Goal: Task Accomplishment & Management: Complete application form

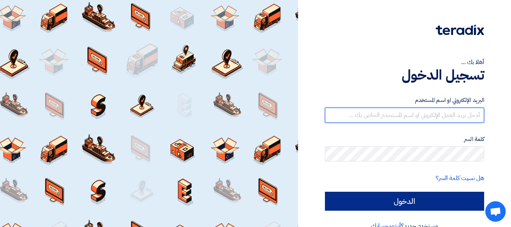
type input "[EMAIL_ADDRESS][DOMAIN_NAME]"
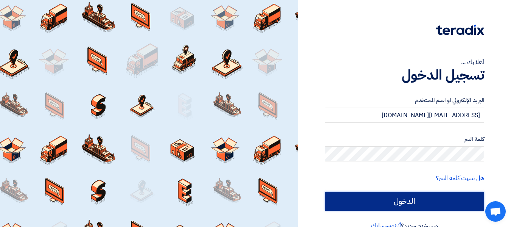
click at [396, 202] on input "الدخول" at bounding box center [404, 200] width 159 height 19
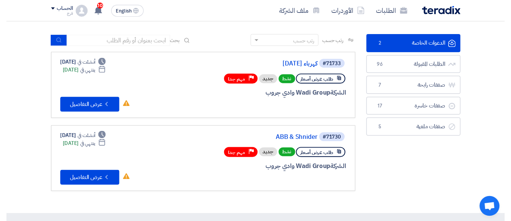
scroll to position [38, 0]
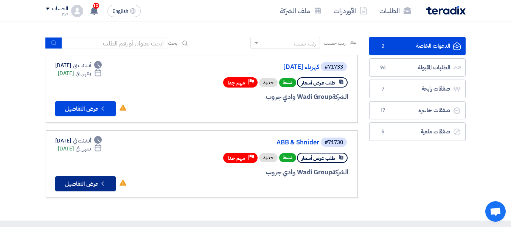
click at [86, 187] on button "Check details عرض التفاصيل" at bounding box center [85, 183] width 61 height 15
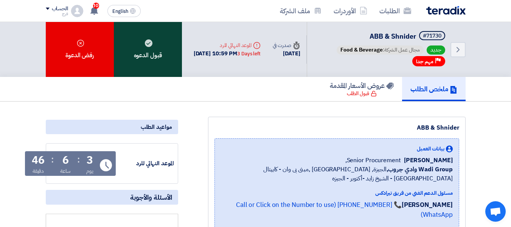
click at [149, 46] on use at bounding box center [149, 43] width 8 height 8
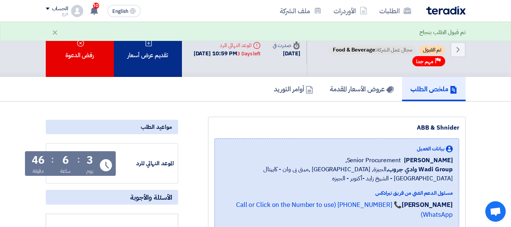
click at [157, 53] on div "تقديم عرض أسعار" at bounding box center [148, 49] width 68 height 55
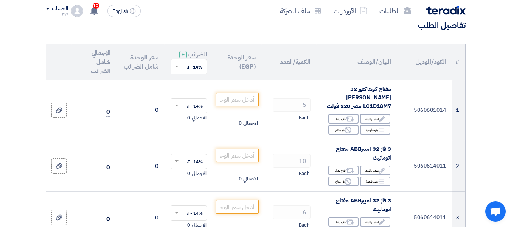
scroll to position [113, 0]
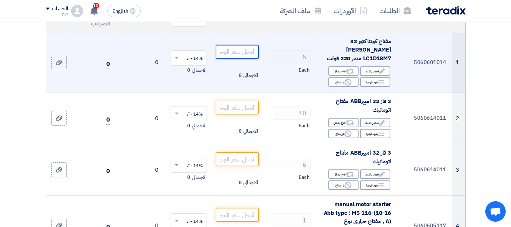
click at [235, 50] on input "number" at bounding box center [237, 52] width 42 height 14
click at [237, 51] on input "number" at bounding box center [237, 52] width 42 height 14
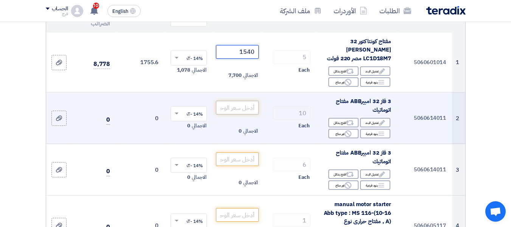
type input "1540"
click at [234, 108] on input "number" at bounding box center [237, 108] width 42 height 14
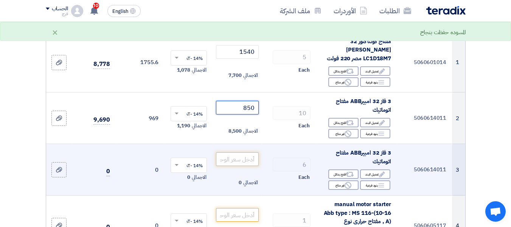
type input "850"
click at [243, 161] on input "number" at bounding box center [237, 159] width 42 height 14
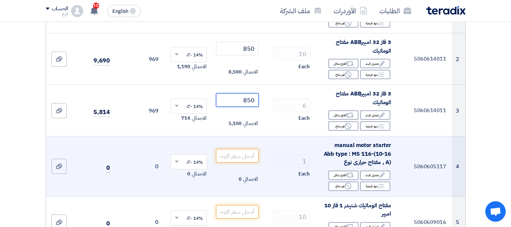
scroll to position [189, 0]
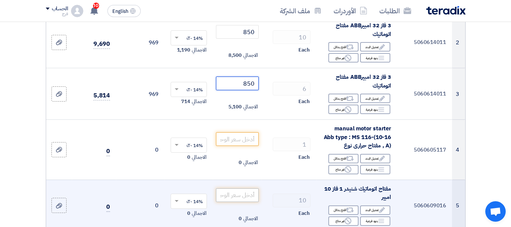
type input "850"
click at [231, 192] on input "number" at bounding box center [237, 195] width 42 height 14
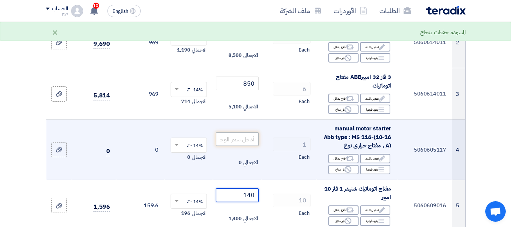
type input "140"
click at [242, 138] on input "number" at bounding box center [237, 139] width 42 height 14
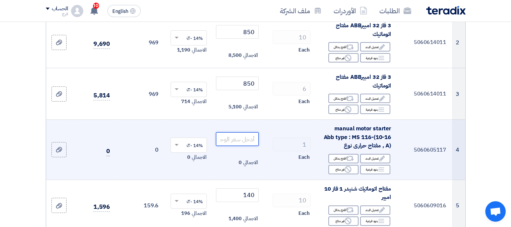
click at [242, 138] on input "number" at bounding box center [237, 139] width 42 height 14
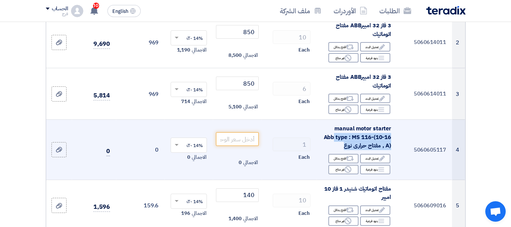
drag, startPoint x: 349, startPoint y: 144, endPoint x: 325, endPoint y: 125, distance: 30.9
click at [325, 125] on div "manual motor starter Abb type : MS 116-(10-16 A) , مفتاح حرارى نوع" at bounding box center [357, 137] width 68 height 26
click at [321, 128] on td "manual motor starter Abb type : MS 116-(10-16 A) , مفتاح حرارى نوع Edit تعديل ا…" at bounding box center [357, 150] width 81 height 60
drag, startPoint x: 343, startPoint y: 143, endPoint x: 326, endPoint y: 125, distance: 25.1
click at [326, 125] on div "manual motor starter Abb type : MS 116-(10-16 A) , مفتاح حرارى نوع" at bounding box center [357, 137] width 68 height 26
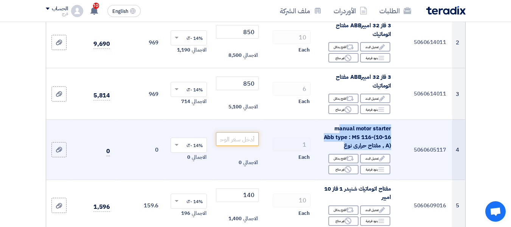
click at [320, 127] on td "manual motor starter Abb type : MS 116-(10-16 A) , مفتاح حرارى نوع Edit تعديل ا…" at bounding box center [357, 150] width 81 height 60
click at [324, 126] on span "manual motor starter Abb type : MS 116-(10-16 A) , مفتاح حرارى نوع" at bounding box center [358, 136] width 68 height 25
drag, startPoint x: 325, startPoint y: 124, endPoint x: 350, endPoint y: 146, distance: 32.7
click at [350, 146] on div "manual motor starter Abb type : MS 116-(10-16 A) , مفتاح حرارى نوع" at bounding box center [357, 137] width 68 height 26
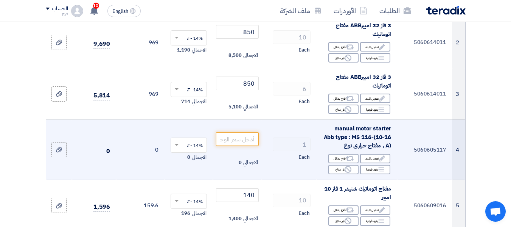
click at [399, 125] on td "5060605117" at bounding box center [424, 150] width 55 height 60
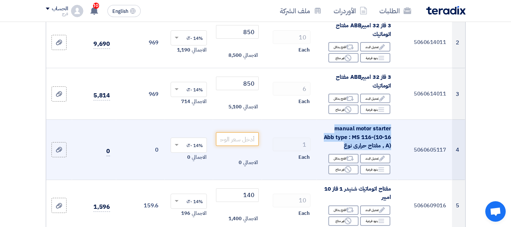
drag, startPoint x: 392, startPoint y: 125, endPoint x: 355, endPoint y: 146, distance: 42.4
click at [355, 146] on td "manual motor starter Abb type : MS 116-(10-16 A) , مفتاح حرارى نوع Edit تعديل ا…" at bounding box center [357, 150] width 81 height 60
copy span "manual motor starter Abb type : MS 116-(10-16 A) , مفتاح حرارى نوع"
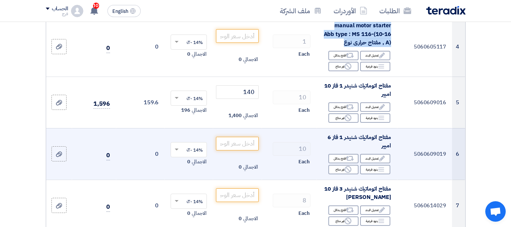
scroll to position [303, 0]
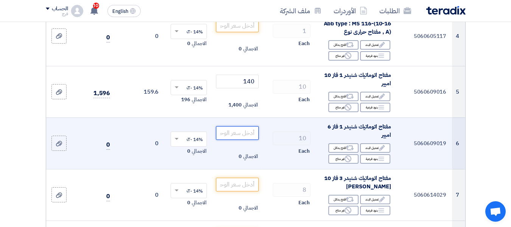
click at [236, 130] on input "number" at bounding box center [237, 133] width 42 height 14
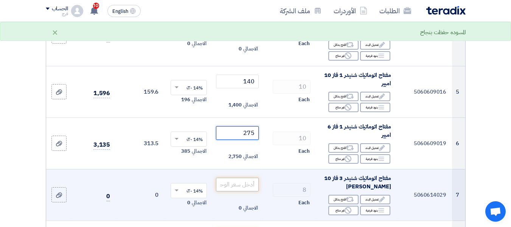
type input "275"
click at [248, 183] on input "number" at bounding box center [237, 184] width 42 height 14
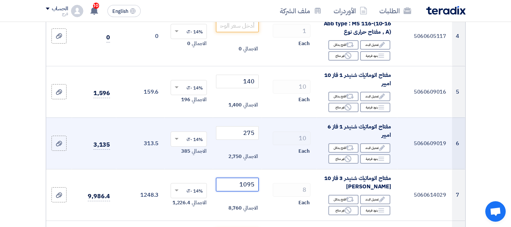
scroll to position [340, 0]
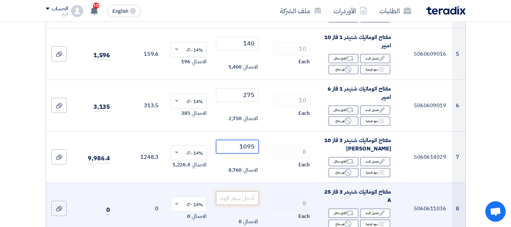
type input "1095"
click at [241, 192] on input "number" at bounding box center [237, 198] width 42 height 14
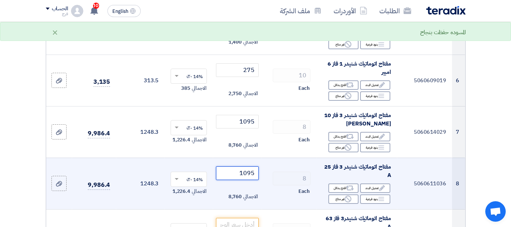
scroll to position [378, 0]
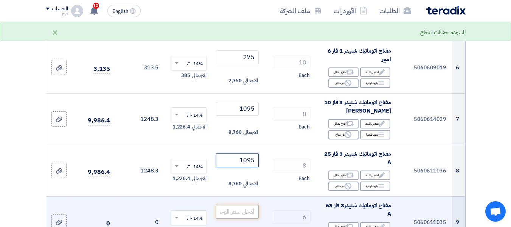
type input "1095"
click at [236, 210] on input "number" at bounding box center [237, 212] width 42 height 14
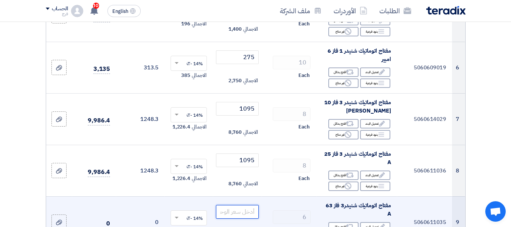
click at [236, 210] on input "number" at bounding box center [237, 212] width 42 height 14
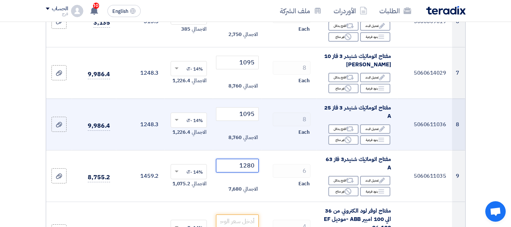
scroll to position [454, 0]
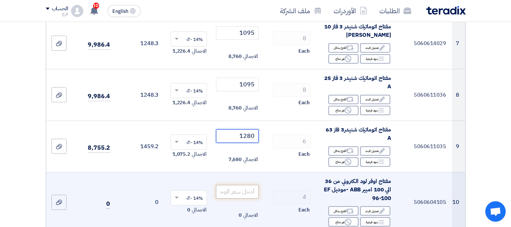
type input "1280"
click at [237, 189] on input "number" at bounding box center [237, 192] width 42 height 14
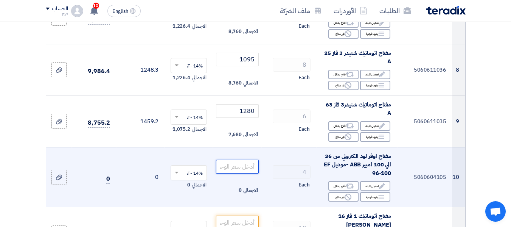
scroll to position [492, 0]
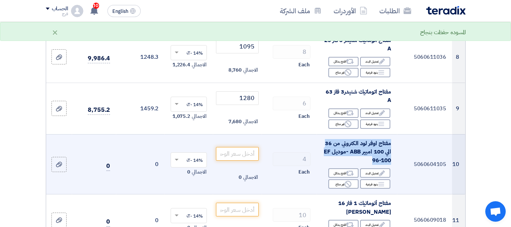
drag, startPoint x: 365, startPoint y: 156, endPoint x: 395, endPoint y: 139, distance: 34.7
click at [395, 139] on td "مفتاح اوفر لود الكتروني من 36 الي 100 امبير ABB -موديل EF 96-100 Edit تعديل الب…" at bounding box center [357, 164] width 81 height 60
copy span "مفتاح اوفر لود الكتروني من 36 الي 100 امبير ABB -موديل EF 96-100"
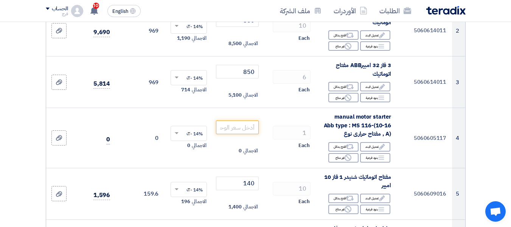
scroll to position [189, 0]
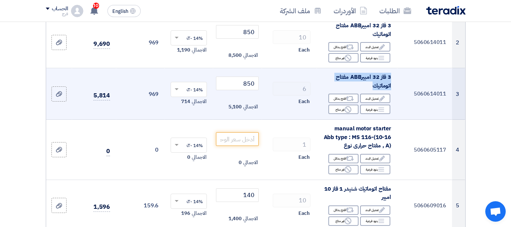
drag, startPoint x: 368, startPoint y: 85, endPoint x: 395, endPoint y: 74, distance: 29.5
click at [395, 74] on td "3 فاز 32 امبيرABB مفتاح اتوماتيك Edit تعديل البند Alternative اقترح بدائل Break…" at bounding box center [357, 93] width 81 height 51
copy span "3 فاز 32 امبيرABB مفتاح اتوماتيك"
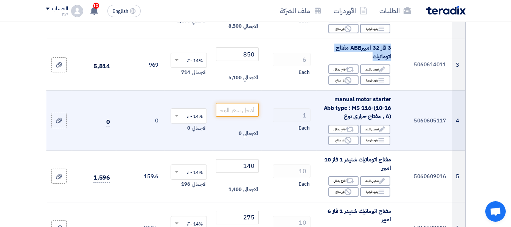
scroll to position [227, 0]
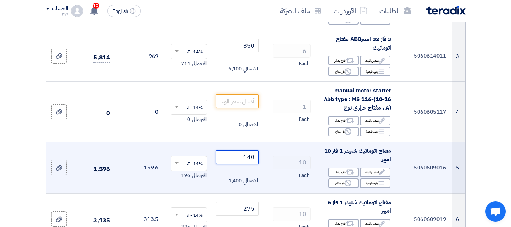
click at [243, 155] on input "140" at bounding box center [237, 157] width 42 height 14
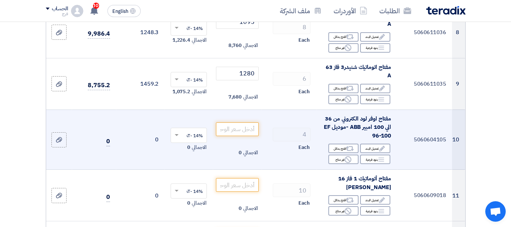
scroll to position [529, 0]
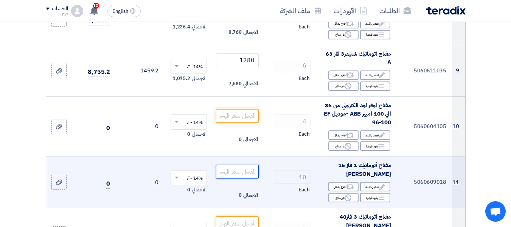
click at [242, 168] on input "number" at bounding box center [237, 172] width 42 height 14
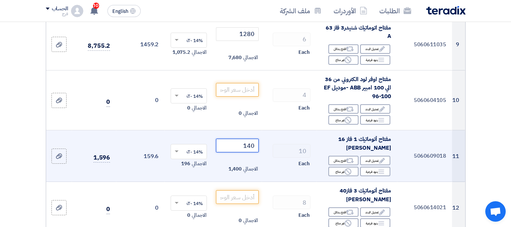
scroll to position [605, 0]
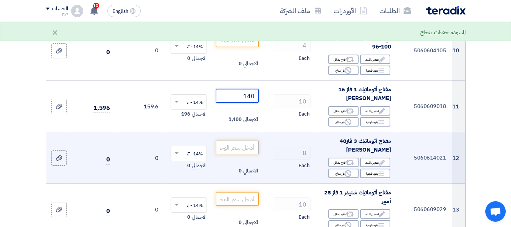
type input "140"
click at [231, 144] on input "number" at bounding box center [237, 147] width 42 height 14
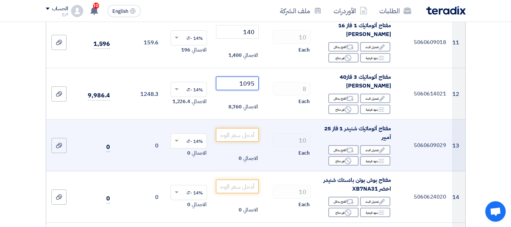
scroll to position [681, 0]
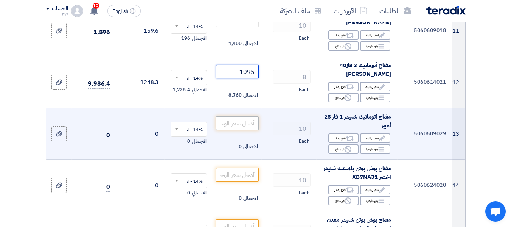
type input "1095"
click at [246, 121] on input "number" at bounding box center [237, 123] width 42 height 14
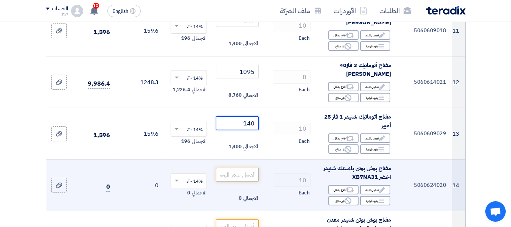
type input "140"
click at [236, 170] on input "number" at bounding box center [237, 175] width 42 height 14
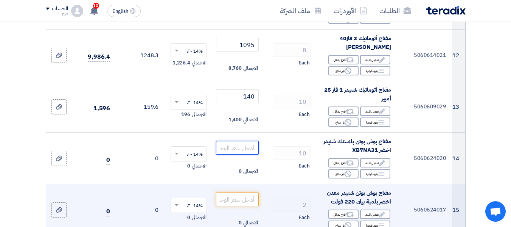
scroll to position [719, 0]
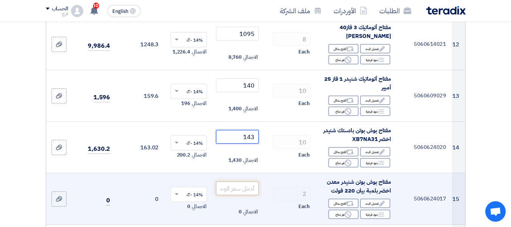
type input "143"
click at [244, 184] on input "number" at bounding box center [237, 188] width 42 height 14
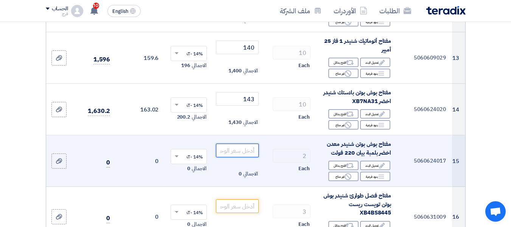
scroll to position [794, 0]
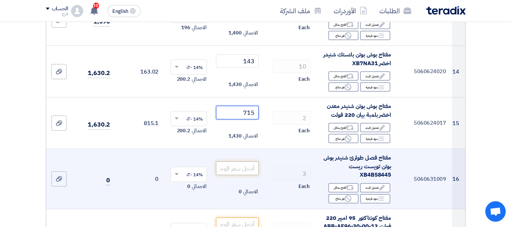
type input "715"
click at [236, 166] on input "number" at bounding box center [237, 168] width 42 height 14
click at [238, 169] on input "number" at bounding box center [237, 168] width 42 height 14
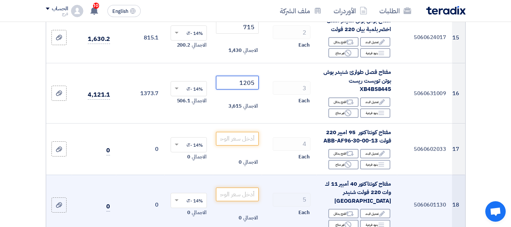
scroll to position [908, 0]
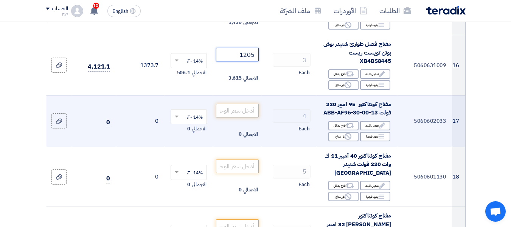
type input "1205"
click at [237, 106] on input "number" at bounding box center [237, 111] width 42 height 14
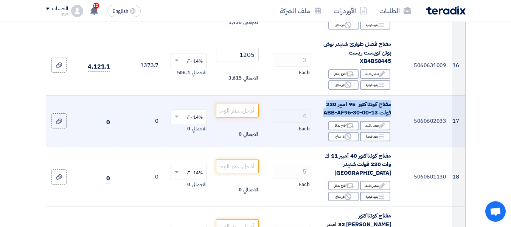
drag, startPoint x: 320, startPoint y: 110, endPoint x: 392, endPoint y: 99, distance: 73.1
click at [392, 99] on td "مفتاح كونتاكتور 95 امبير 220 فولت ABB-AF96-30-00-13 Edit تعديل البند Alternativ…" at bounding box center [357, 120] width 81 height 51
copy span "مفتاح كونتاكتور 95 امبير 220 فولت ABB-AF96-30-00-13"
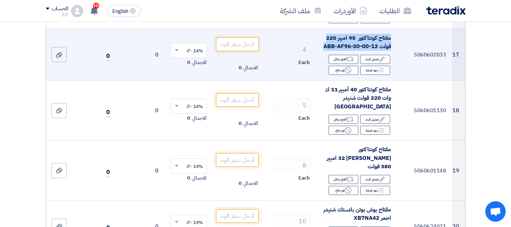
scroll to position [983, 0]
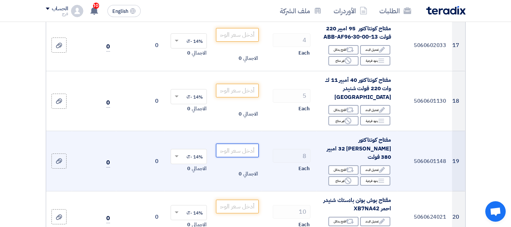
click at [243, 143] on input "number" at bounding box center [237, 150] width 42 height 14
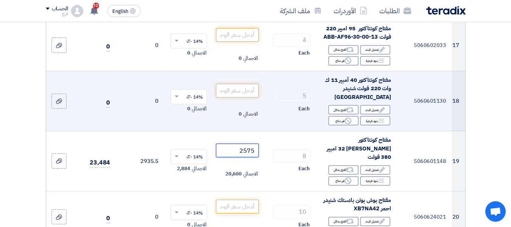
type input "2575"
click at [243, 85] on input "number" at bounding box center [237, 91] width 42 height 14
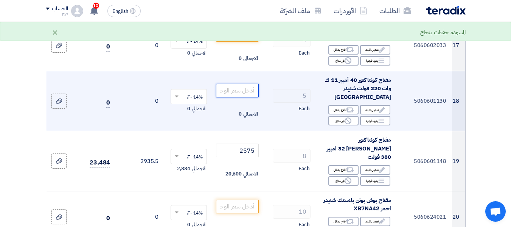
click at [233, 84] on input "number" at bounding box center [237, 91] width 42 height 14
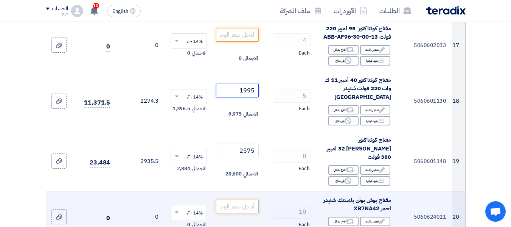
type input "1995"
click at [240, 199] on input "number" at bounding box center [237, 206] width 42 height 14
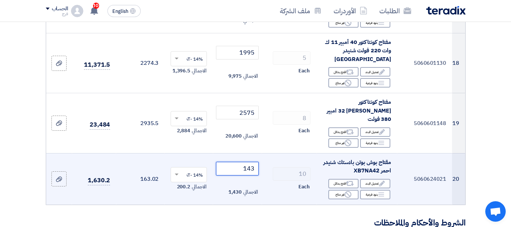
type input "143"
click at [273, 173] on td "10 Each" at bounding box center [289, 178] width 55 height 51
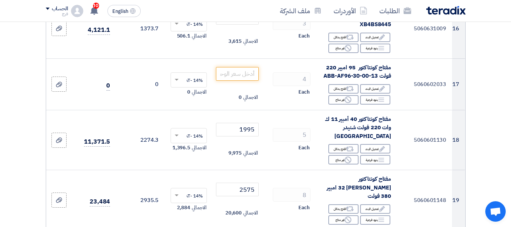
scroll to position [908, 0]
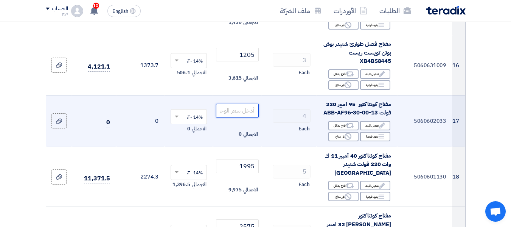
click at [246, 104] on input "number" at bounding box center [237, 111] width 42 height 14
click at [249, 107] on input "9280" at bounding box center [237, 111] width 42 height 14
drag, startPoint x: 239, startPoint y: 109, endPoint x: 254, endPoint y: 109, distance: 15.1
click at [254, 109] on input "9280" at bounding box center [237, 111] width 42 height 14
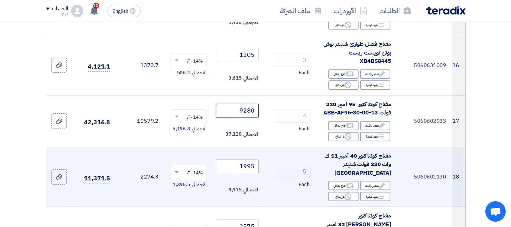
type input "9280"
click at [230, 160] on input "1995" at bounding box center [237, 166] width 42 height 14
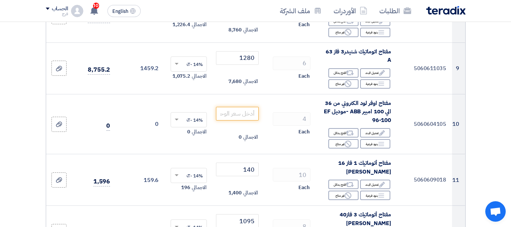
scroll to position [529, 0]
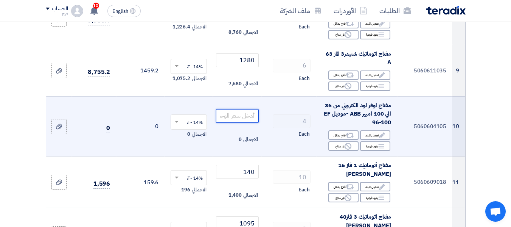
click at [235, 116] on input "number" at bounding box center [237, 116] width 42 height 14
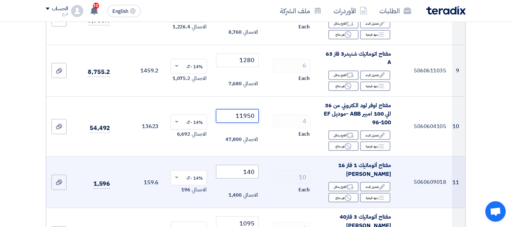
type input "11950"
click at [232, 170] on input "140" at bounding box center [237, 172] width 42 height 14
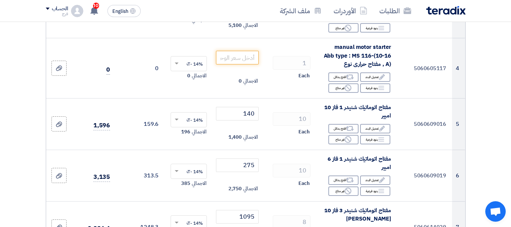
scroll to position [227, 0]
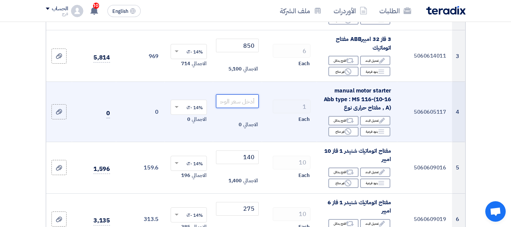
click at [231, 101] on input "number" at bounding box center [237, 101] width 42 height 14
click at [238, 98] on input "number" at bounding box center [237, 101] width 42 height 14
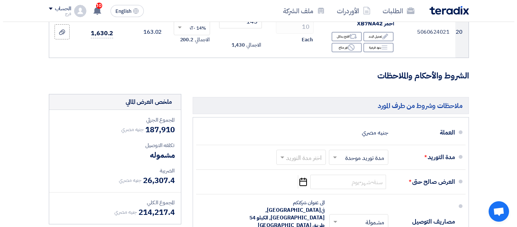
scroll to position [1248, 0]
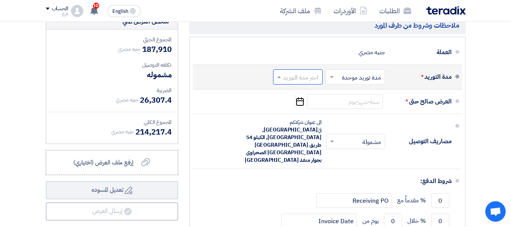
type input "2300"
click at [279, 73] on span at bounding box center [277, 77] width 9 height 8
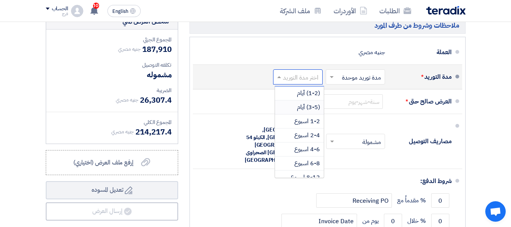
click at [306, 102] on span "(3-5) أيام" at bounding box center [308, 106] width 23 height 9
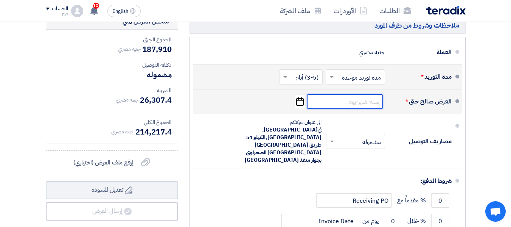
click at [322, 94] on input at bounding box center [345, 101] width 76 height 14
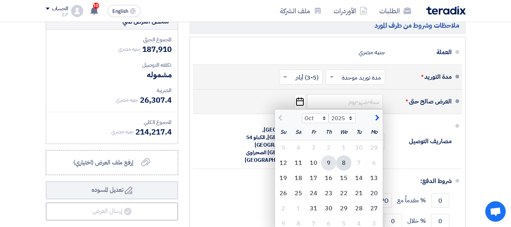
click at [330, 155] on div "9" at bounding box center [328, 162] width 15 height 15
type input "[DATE]"
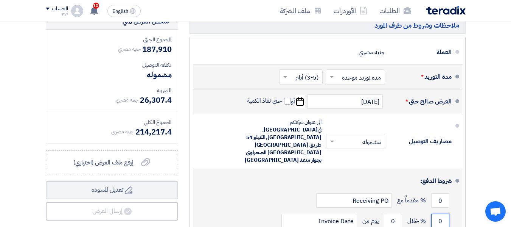
click at [437, 213] on input "0" at bounding box center [440, 220] width 18 height 14
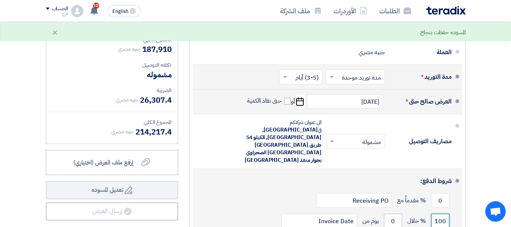
type input "100"
click at [389, 213] on input "0" at bounding box center [393, 220] width 18 height 14
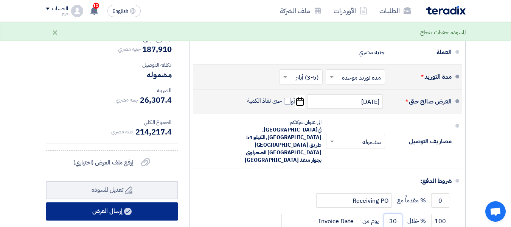
type input "30"
click at [104, 202] on button "إرسال العرض" at bounding box center [112, 211] width 132 height 18
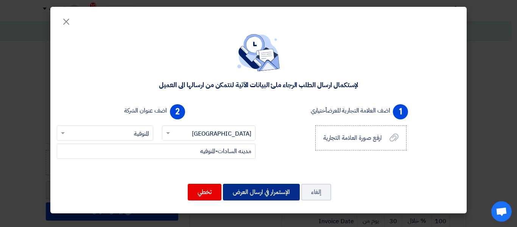
click at [265, 183] on button "الإستمرار في ارسال العرض" at bounding box center [261, 191] width 77 height 17
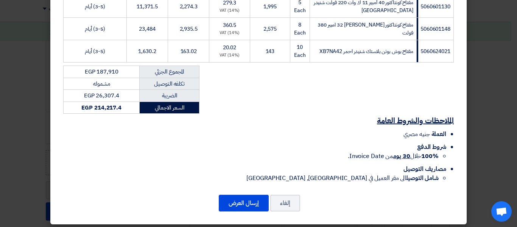
scroll to position [532, 0]
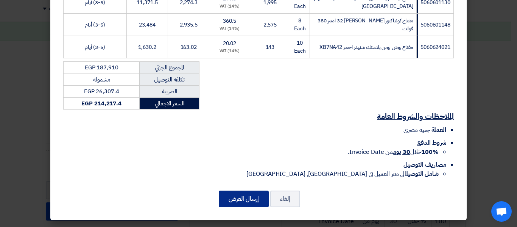
click at [244, 196] on button "إرسال العرض" at bounding box center [244, 198] width 50 height 17
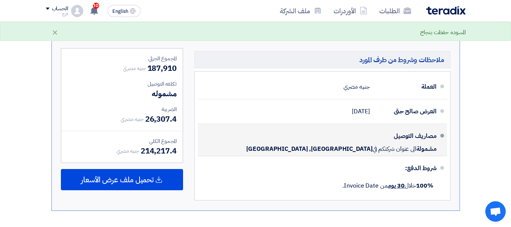
scroll to position [838, 0]
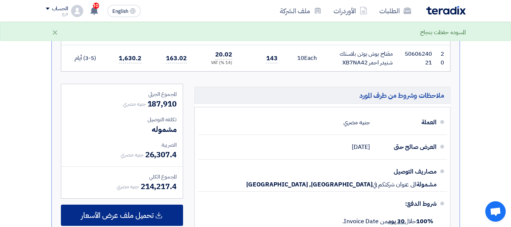
click at [158, 211] on icon at bounding box center [159, 215] width 8 height 8
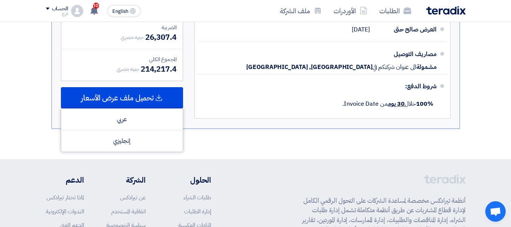
scroll to position [908, 0]
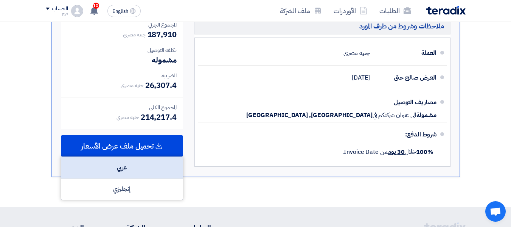
click at [121, 157] on div "عربي" at bounding box center [121, 168] width 121 height 22
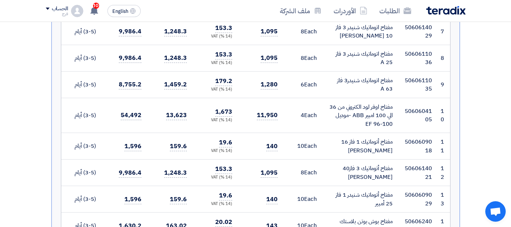
scroll to position [416, 0]
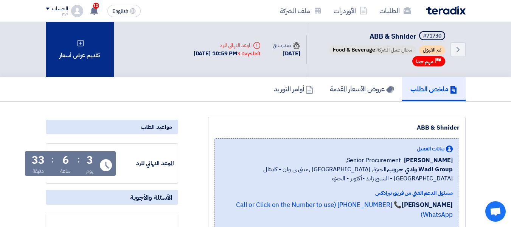
click at [82, 47] on div "تقديم عرض أسعار" at bounding box center [80, 49] width 68 height 55
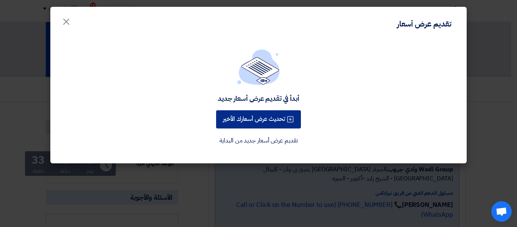
click at [268, 120] on button "تحديث عرض أسعارك الأخير" at bounding box center [258, 119] width 85 height 18
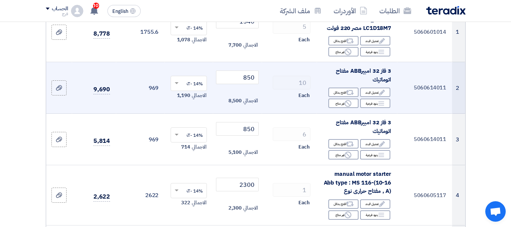
scroll to position [151, 0]
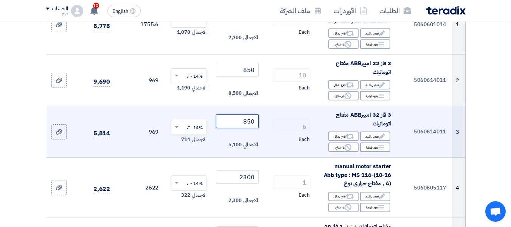
click at [247, 117] on input "850" at bounding box center [237, 121] width 42 height 14
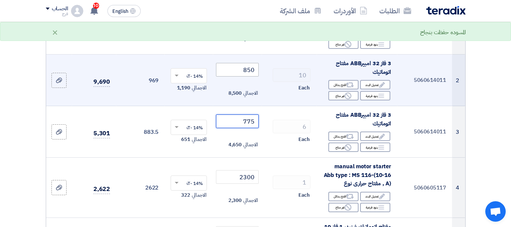
type input "775"
click at [246, 68] on input "850" at bounding box center [237, 70] width 42 height 14
click at [247, 65] on input "775" at bounding box center [237, 70] width 42 height 14
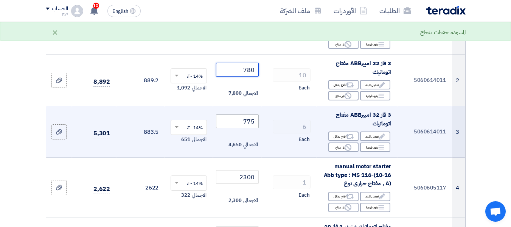
type input "780"
click at [245, 118] on input "775" at bounding box center [237, 121] width 42 height 14
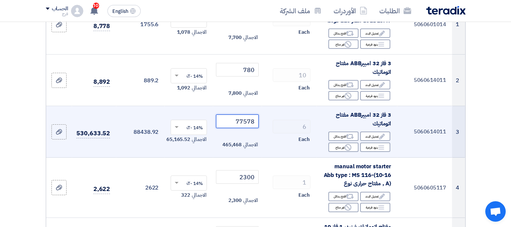
click at [245, 118] on input "77578" at bounding box center [237, 121] width 42 height 14
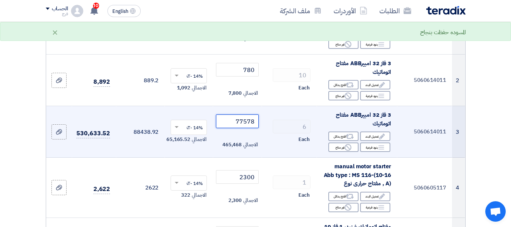
click at [245, 118] on input "77578" at bounding box center [237, 121] width 42 height 14
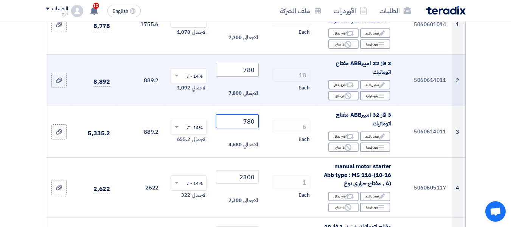
type input "780"
click at [248, 67] on input "780" at bounding box center [237, 70] width 42 height 14
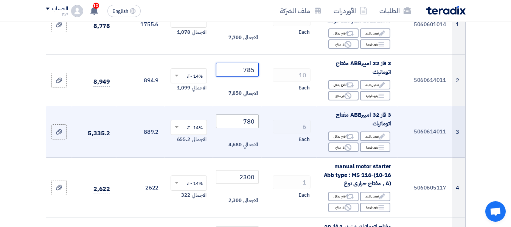
type input "785"
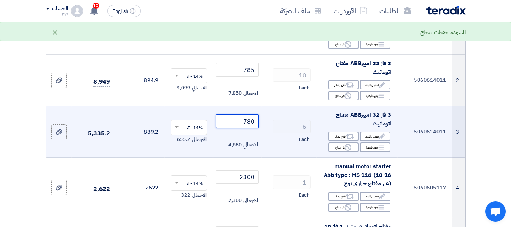
click at [243, 121] on input "780" at bounding box center [237, 121] width 42 height 14
click at [254, 118] on input "780" at bounding box center [237, 121] width 42 height 14
click at [228, 118] on input "785" at bounding box center [237, 121] width 42 height 14
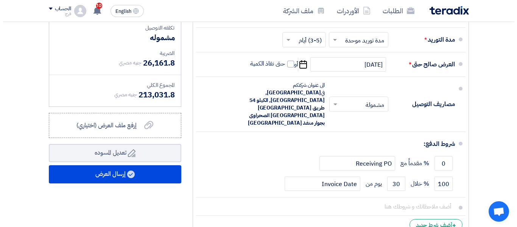
scroll to position [1286, 0]
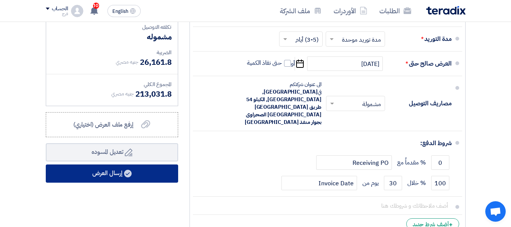
type input "785"
click at [117, 164] on button "إرسال العرض" at bounding box center [112, 173] width 132 height 18
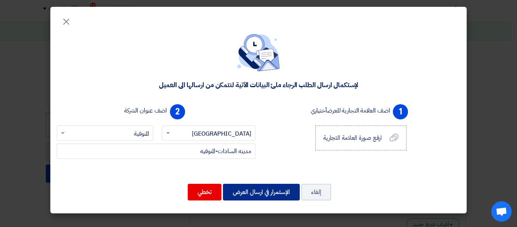
click at [270, 192] on button "الإستمرار في ارسال العرض" at bounding box center [261, 191] width 77 height 17
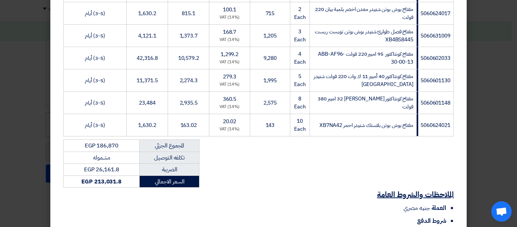
scroll to position [532, 0]
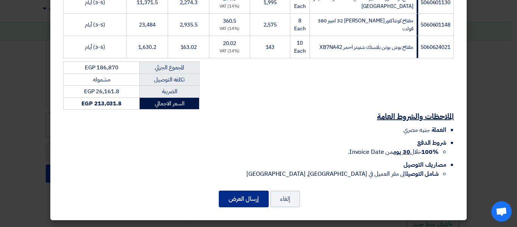
click at [245, 200] on button "إرسال العرض" at bounding box center [244, 198] width 50 height 17
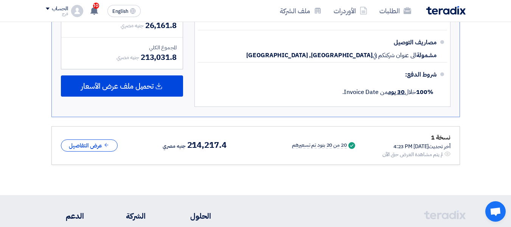
scroll to position [924, 0]
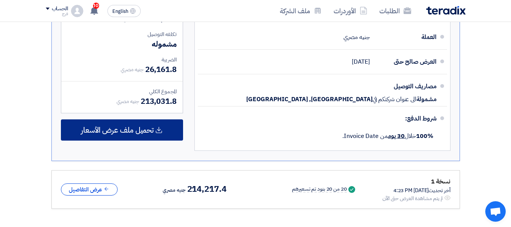
click at [157, 126] on icon at bounding box center [159, 130] width 8 height 8
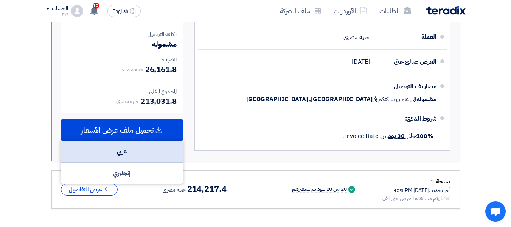
click at [129, 141] on div "عربي" at bounding box center [121, 152] width 121 height 22
click at [132, 141] on div "عربي" at bounding box center [121, 152] width 121 height 22
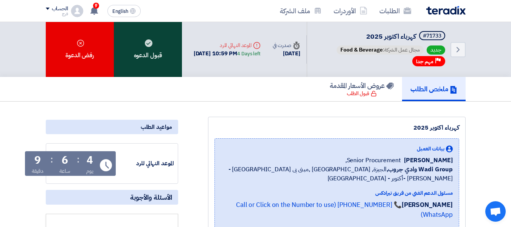
click at [148, 54] on div "قبول الدعوه" at bounding box center [148, 49] width 68 height 55
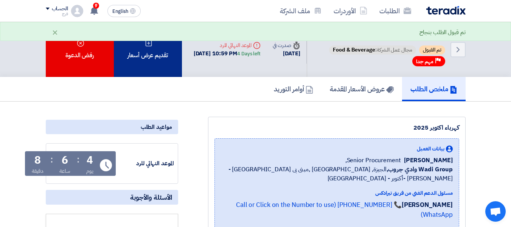
click at [144, 54] on div "تقديم عرض أسعار" at bounding box center [148, 49] width 68 height 55
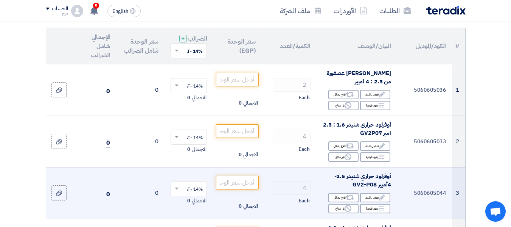
scroll to position [76, 0]
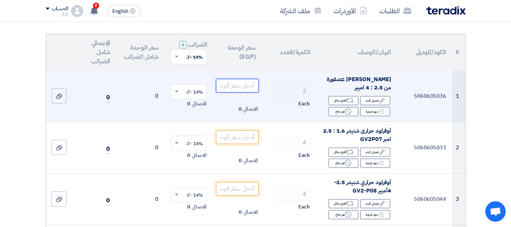
click at [242, 92] on input "number" at bounding box center [237, 86] width 42 height 14
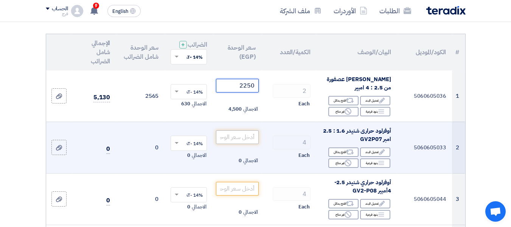
type input "2250"
click at [234, 144] on input "number" at bounding box center [237, 137] width 42 height 14
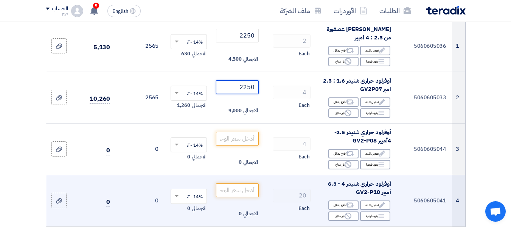
scroll to position [151, 0]
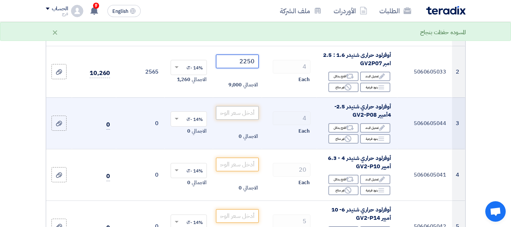
type input "2250"
click at [243, 120] on input "number" at bounding box center [237, 113] width 42 height 14
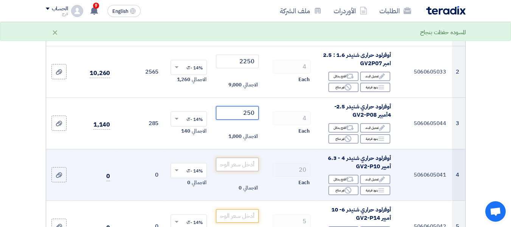
type input "250"
click at [241, 166] on input "number" at bounding box center [237, 164] width 42 height 14
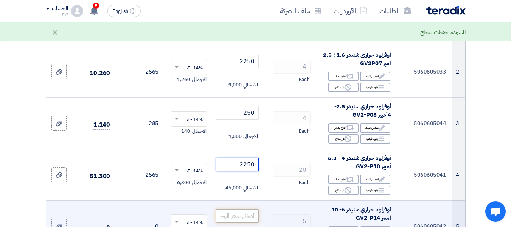
type input "2250"
click at [241, 220] on input "number" at bounding box center [237, 216] width 42 height 14
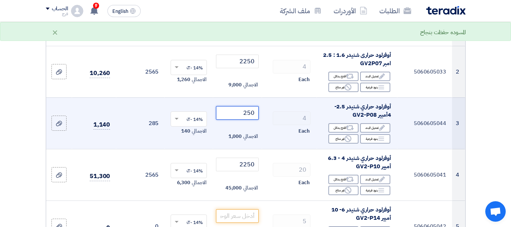
click at [244, 115] on input "250" at bounding box center [237, 113] width 42 height 14
click at [244, 115] on input "2502" at bounding box center [237, 113] width 42 height 14
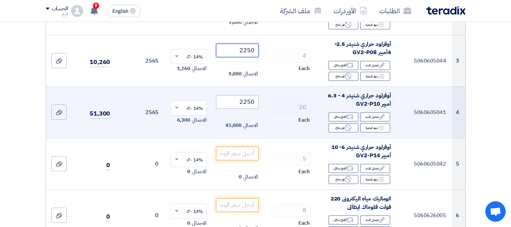
scroll to position [227, 0]
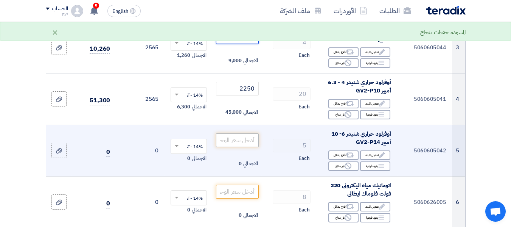
type input "2250"
click at [244, 147] on input "number" at bounding box center [237, 140] width 42 height 14
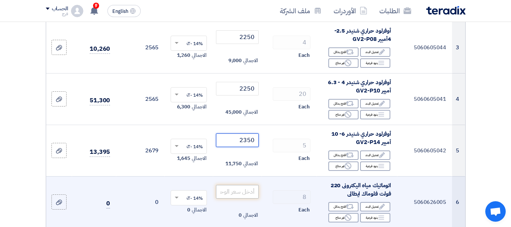
type input "2350"
click at [240, 198] on input "number" at bounding box center [237, 192] width 42 height 14
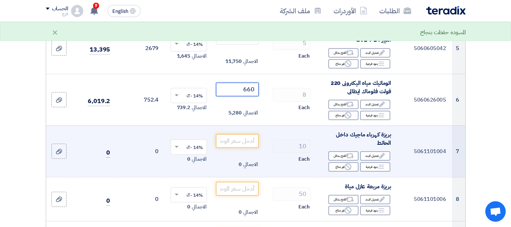
scroll to position [340, 0]
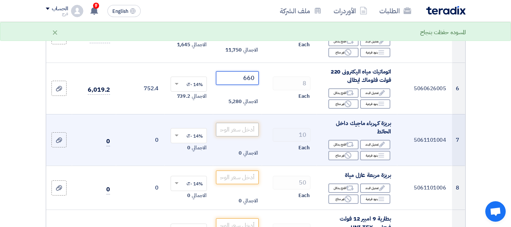
type input "660"
click at [234, 135] on input "number" at bounding box center [237, 130] width 42 height 14
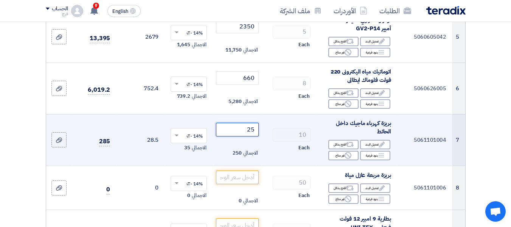
click at [249, 134] on input "25" at bounding box center [237, 130] width 42 height 14
drag, startPoint x: 245, startPoint y: 138, endPoint x: 261, endPoint y: 135, distance: 15.4
click at [261, 135] on td "25 الاجمالي 250" at bounding box center [237, 139] width 48 height 51
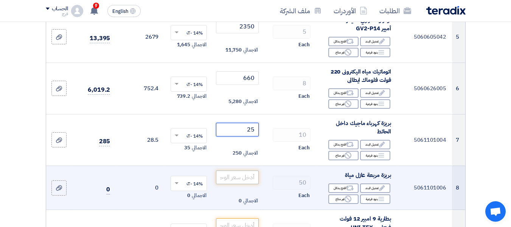
type input "25"
click at [244, 184] on input "number" at bounding box center [237, 177] width 42 height 14
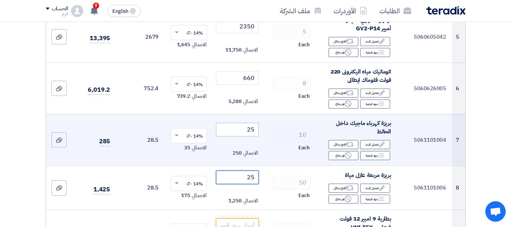
type input "25"
click at [250, 135] on input "25" at bounding box center [237, 130] width 42 height 14
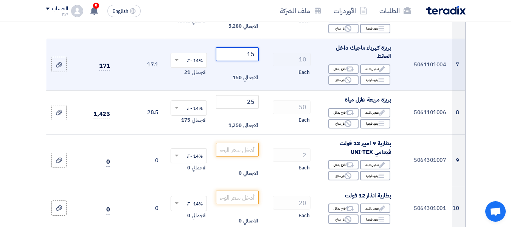
scroll to position [416, 0]
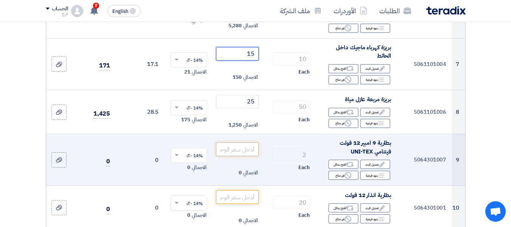
type input "15"
click at [243, 156] on input "number" at bounding box center [237, 149] width 42 height 14
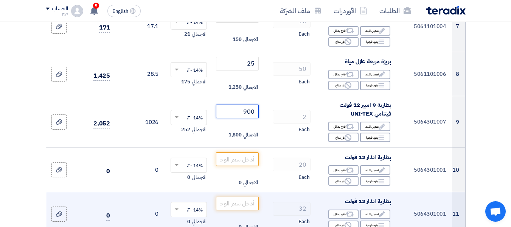
type input "900"
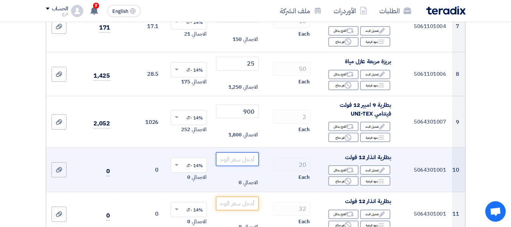
click at [240, 166] on input "number" at bounding box center [237, 159] width 42 height 14
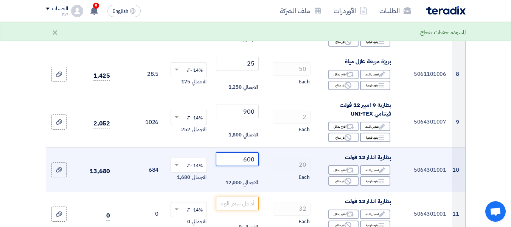
click at [240, 166] on input "600" at bounding box center [237, 159] width 42 height 14
click at [252, 163] on input "600" at bounding box center [237, 159] width 42 height 14
click at [249, 165] on input "600" at bounding box center [237, 159] width 42 height 14
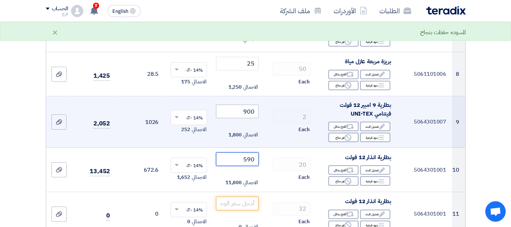
type input "590"
click at [249, 118] on input "900" at bounding box center [237, 111] width 42 height 14
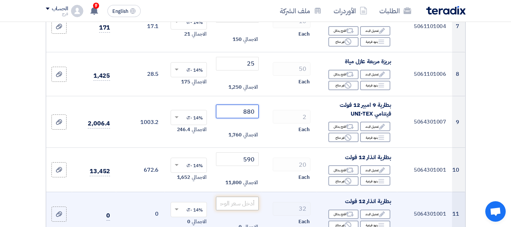
type input "880"
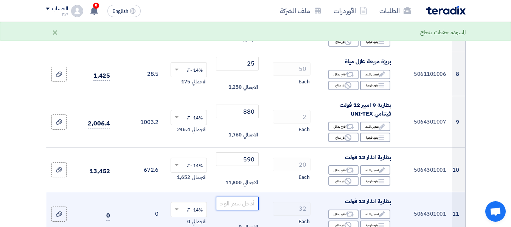
click at [241, 210] on input "number" at bounding box center [237, 203] width 42 height 14
click at [237, 204] on input "number" at bounding box center [237, 203] width 42 height 14
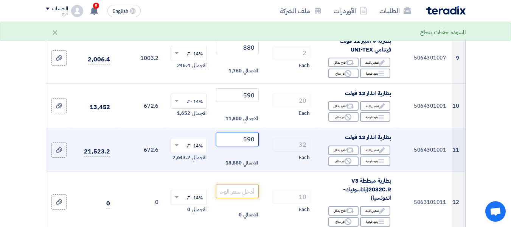
scroll to position [567, 0]
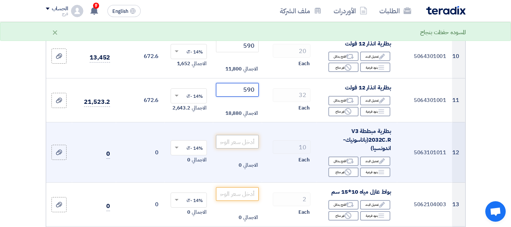
type input "590"
click at [243, 146] on input "number" at bounding box center [237, 142] width 42 height 14
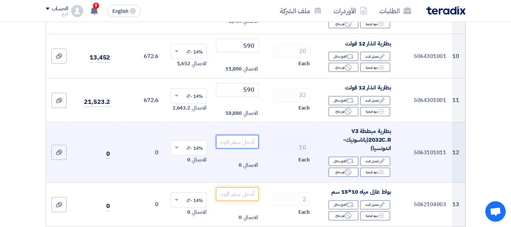
click at [242, 144] on input "number" at bounding box center [237, 142] width 42 height 14
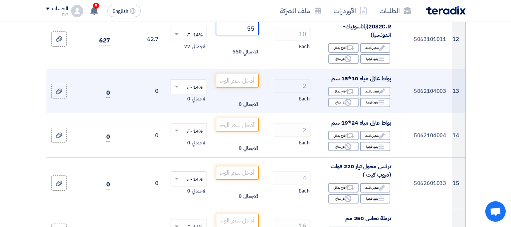
scroll to position [681, 0]
type input "55"
click at [239, 85] on input "number" at bounding box center [237, 80] width 42 height 14
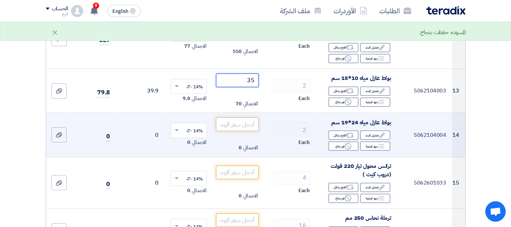
type input "35"
click at [235, 131] on input "number" at bounding box center [237, 124] width 42 height 14
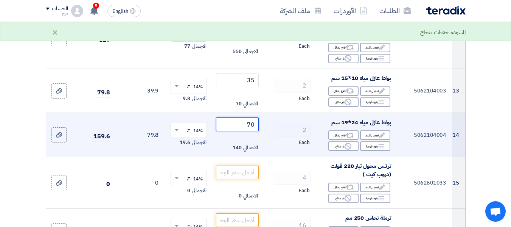
type input "7"
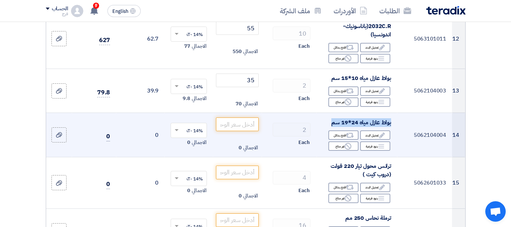
drag, startPoint x: 331, startPoint y: 128, endPoint x: 395, endPoint y: 132, distance: 64.8
click at [395, 132] on td "بواط عازل مياه 24*19 سم Edit تعديل البند Alternative اقترح بدائل Breakdown بنود…" at bounding box center [357, 135] width 81 height 44
copy span "بواط عازل مياه 24*19 سم"
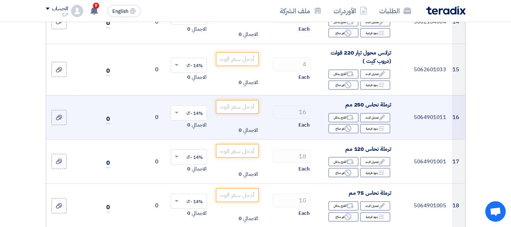
scroll to position [794, 0]
click at [252, 110] on input "number" at bounding box center [237, 106] width 42 height 14
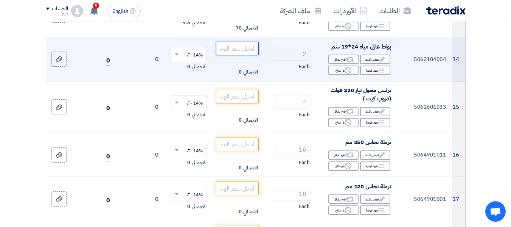
click at [242, 52] on input "number" at bounding box center [237, 49] width 42 height 14
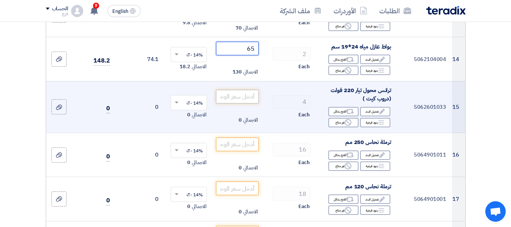
type input "65"
click at [238, 100] on input "number" at bounding box center [237, 97] width 42 height 14
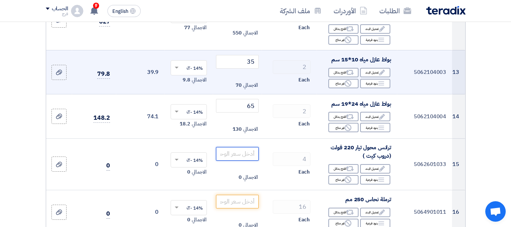
scroll to position [681, 0]
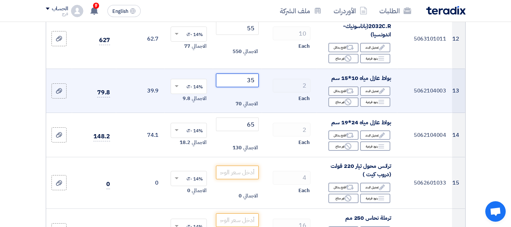
click at [252, 87] on input "35" at bounding box center [237, 80] width 42 height 14
click at [252, 86] on input "45" at bounding box center [237, 80] width 42 height 14
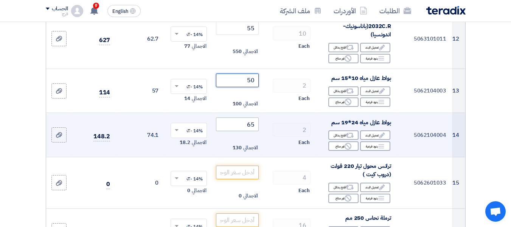
type input "50"
click at [248, 130] on input "65" at bounding box center [237, 124] width 42 height 14
click at [252, 130] on input "65" at bounding box center [237, 124] width 42 height 14
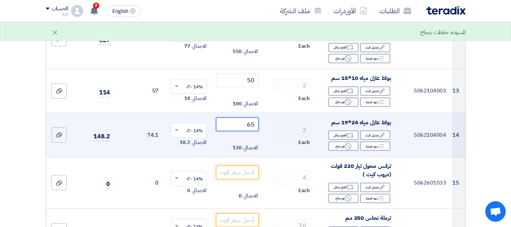
click at [252, 130] on input "65" at bounding box center [237, 124] width 42 height 14
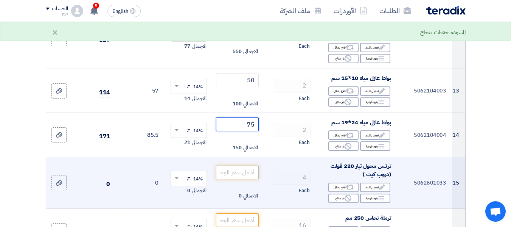
type input "75"
click at [242, 178] on input "number" at bounding box center [237, 172] width 42 height 14
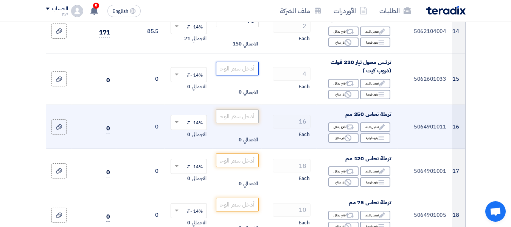
scroll to position [794, 0]
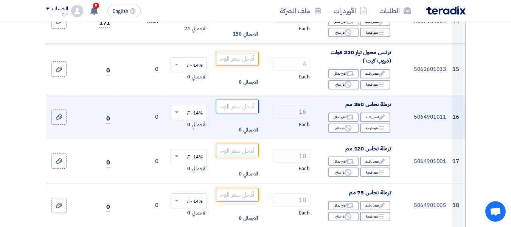
click at [244, 111] on input "number" at bounding box center [237, 106] width 42 height 14
click at [247, 111] on input "number" at bounding box center [237, 106] width 42 height 14
type input "3"
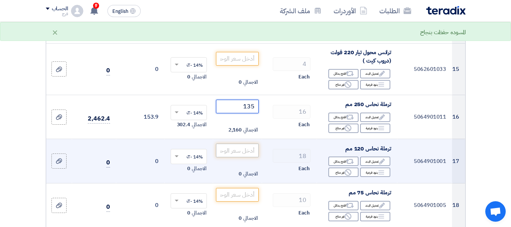
type input "135"
click at [238, 153] on input "number" at bounding box center [237, 150] width 42 height 14
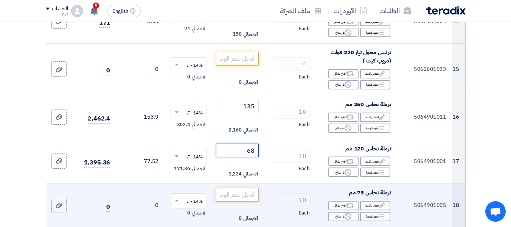
type input "68"
click at [234, 201] on input "number" at bounding box center [237, 195] width 42 height 14
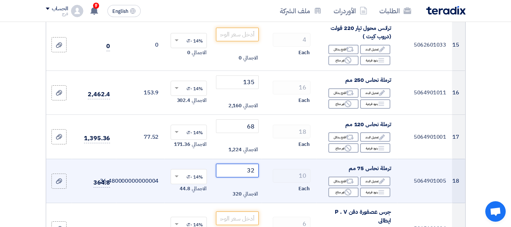
scroll to position [832, 0]
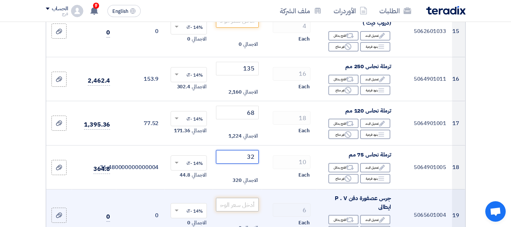
type input "32"
click at [240, 211] on input "number" at bounding box center [237, 204] width 42 height 14
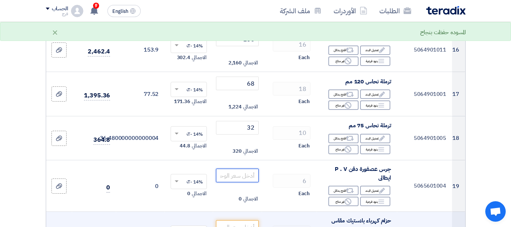
scroll to position [908, 0]
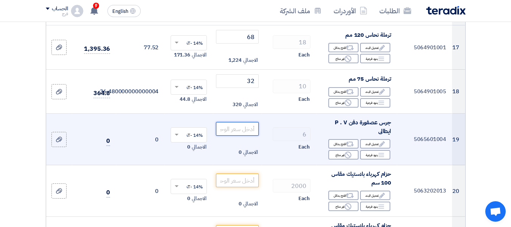
click at [241, 133] on input "number" at bounding box center [237, 129] width 42 height 14
click at [247, 132] on input "number" at bounding box center [237, 129] width 42 height 14
click at [246, 133] on input "number" at bounding box center [237, 129] width 42 height 14
click at [247, 135] on input "number" at bounding box center [237, 129] width 42 height 14
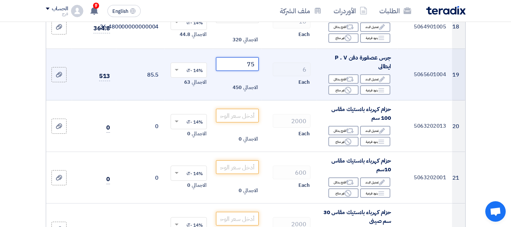
scroll to position [983, 0]
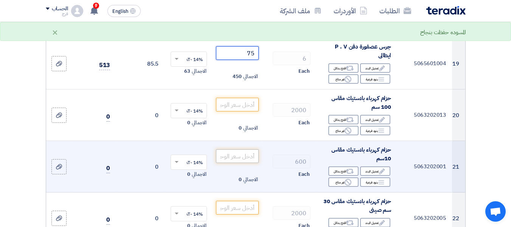
type input "75"
click at [235, 161] on input "number" at bounding box center [237, 156] width 42 height 14
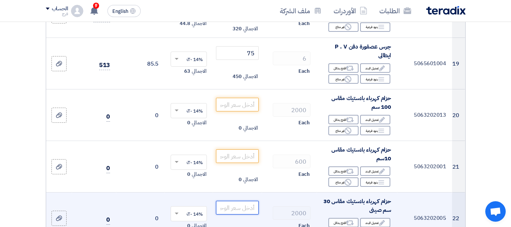
click at [238, 213] on input "number" at bounding box center [237, 207] width 42 height 14
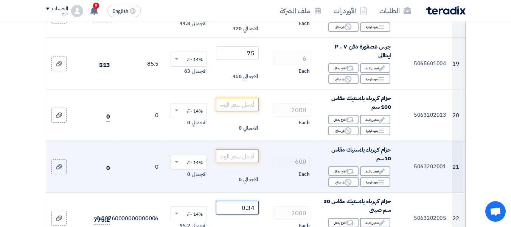
type input "0.34"
click at [245, 160] on input "number" at bounding box center [237, 156] width 42 height 14
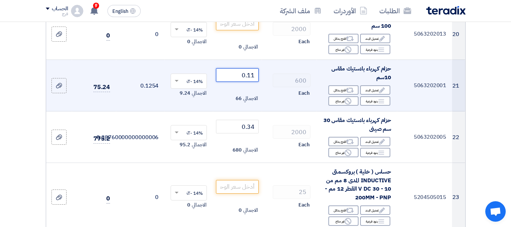
scroll to position [1097, 0]
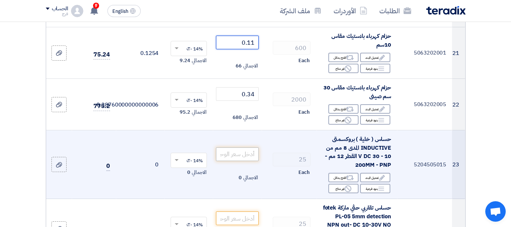
type input "0.11"
click at [247, 159] on input "number" at bounding box center [237, 154] width 42 height 14
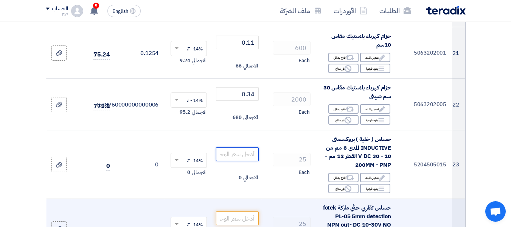
scroll to position [1135, 0]
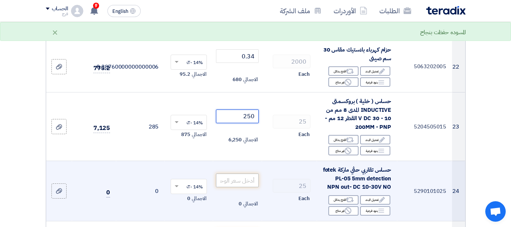
type input "250"
click at [241, 187] on input "number" at bounding box center [237, 180] width 42 height 14
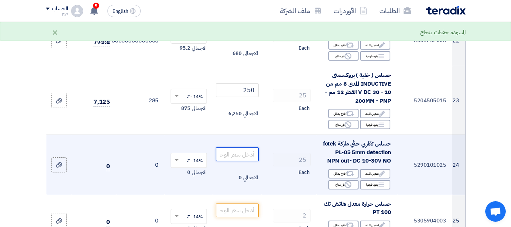
scroll to position [1172, 0]
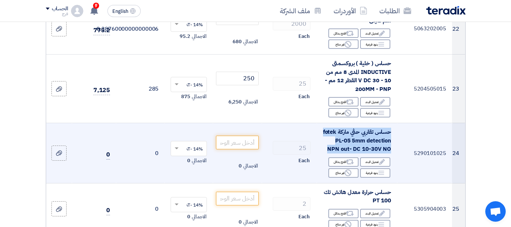
drag, startPoint x: 356, startPoint y: 164, endPoint x: 391, endPoint y: 136, distance: 45.2
click at [391, 136] on div "حساس تقاربي حثي ماركة fotek PL-05 5mm detection NPN out- DC 10-30V NO" at bounding box center [357, 140] width 68 height 26
copy span "حساس تقاربي حثي ماركة fotek PL-05 5mm detection NPN out- DC 10-30V NO"
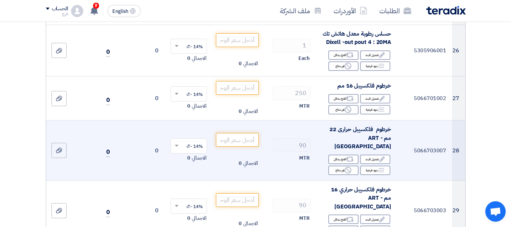
scroll to position [1399, 0]
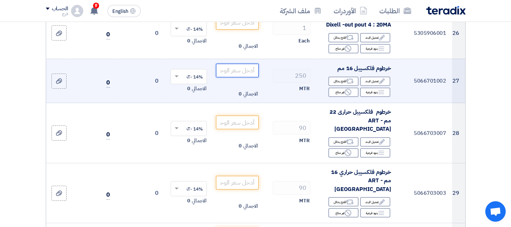
click at [231, 77] on input "number" at bounding box center [237, 71] width 42 height 14
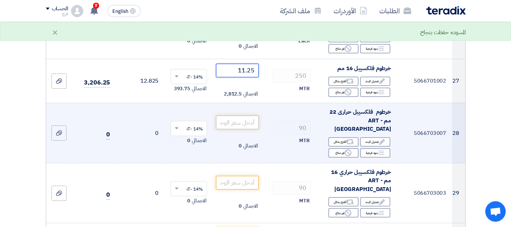
type input "11.25"
click at [248, 129] on input "number" at bounding box center [237, 122] width 42 height 14
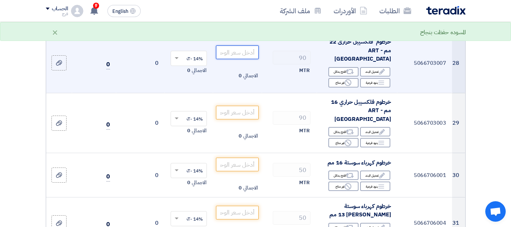
scroll to position [1475, 0]
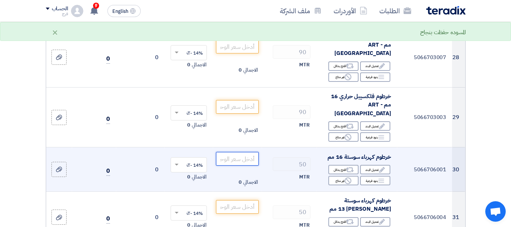
click at [243, 165] on input "number" at bounding box center [237, 159] width 42 height 14
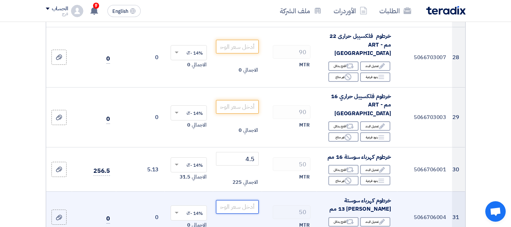
click at [230, 211] on input "number" at bounding box center [237, 207] width 42 height 14
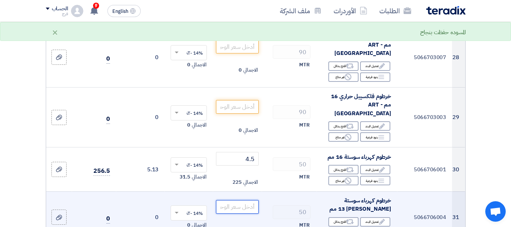
scroll to position [1513, 0]
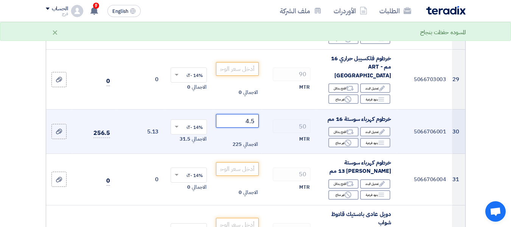
drag, startPoint x: 240, startPoint y: 125, endPoint x: 266, endPoint y: 130, distance: 26.1
click at [266, 130] on tr "30 5066706001 خرطوم كهرباء سوستة 16 مم Edit تعديل البند Alternative اقترح بدائل…" at bounding box center [255, 131] width 419 height 44
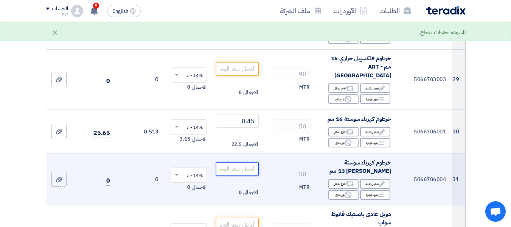
click at [239, 173] on input "number" at bounding box center [237, 169] width 42 height 14
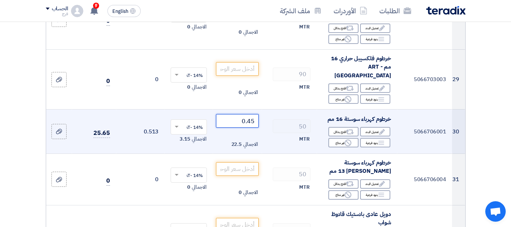
click at [273, 132] on tr "30 5066706001 خرطوم كهرباء سوستة 16 مم Edit تعديل البند Alternative اقترح بدائل…" at bounding box center [255, 131] width 419 height 44
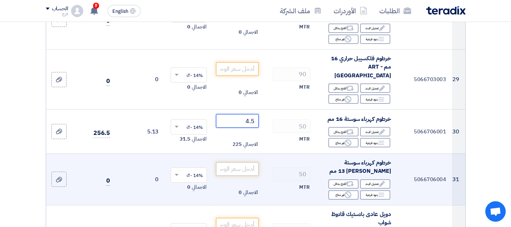
type input "4.5"
click at [241, 172] on input "number" at bounding box center [237, 169] width 42 height 14
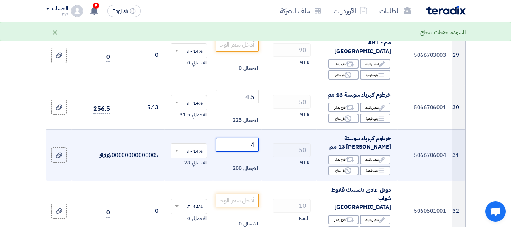
scroll to position [1551, 0]
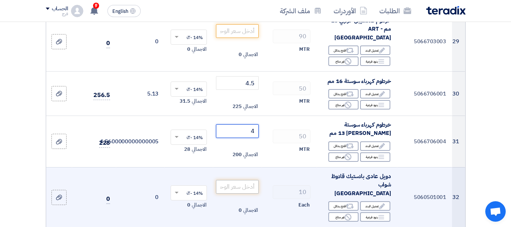
type input "4"
click at [242, 187] on input "number" at bounding box center [237, 187] width 42 height 14
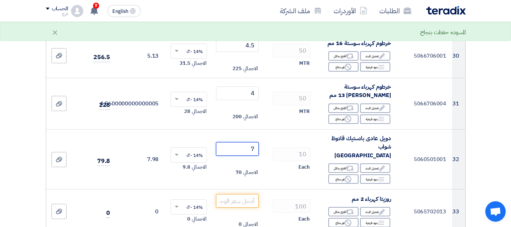
scroll to position [1664, 0]
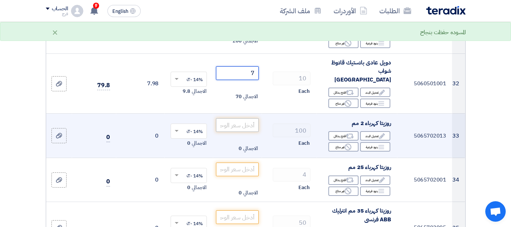
type input "7"
click at [242, 123] on input "number" at bounding box center [237, 125] width 42 height 14
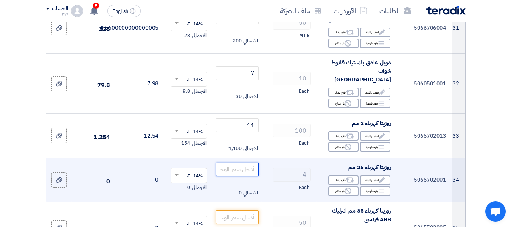
click at [243, 166] on input "number" at bounding box center [237, 169] width 42 height 14
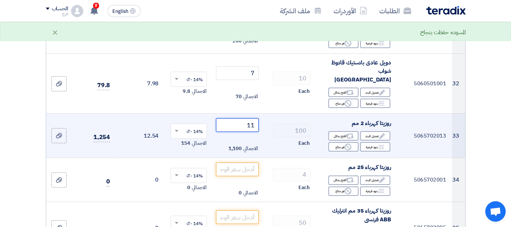
click at [249, 121] on input "11" at bounding box center [237, 125] width 42 height 14
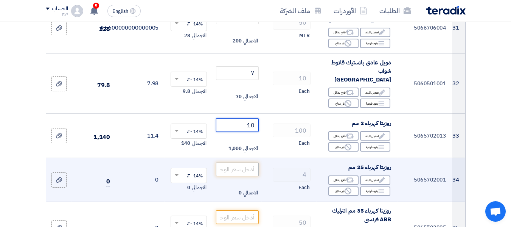
type input "10"
click at [238, 168] on input "number" at bounding box center [237, 169] width 42 height 14
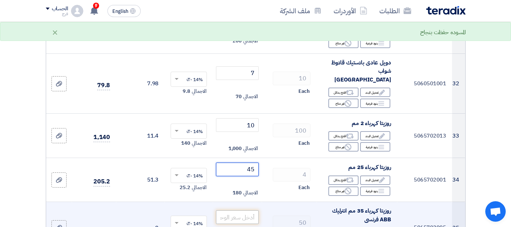
type input "45"
click at [251, 216] on input "number" at bounding box center [237, 217] width 42 height 14
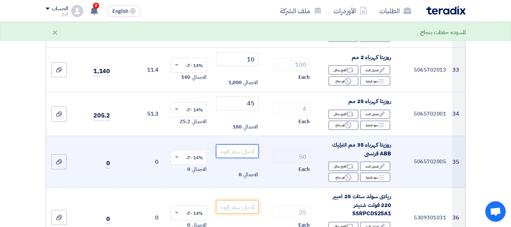
scroll to position [1740, 0]
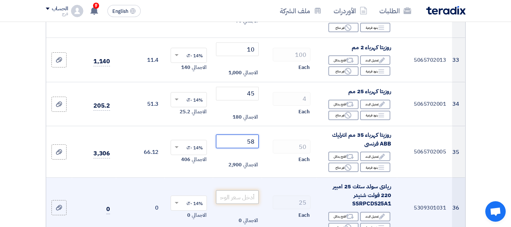
type input "58"
click at [238, 195] on input "number" at bounding box center [237, 197] width 42 height 14
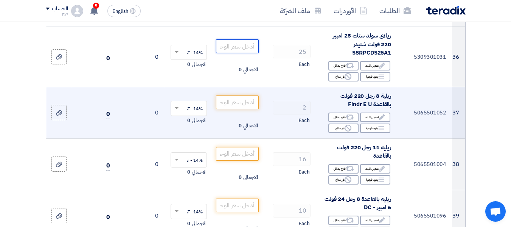
scroll to position [1891, 0]
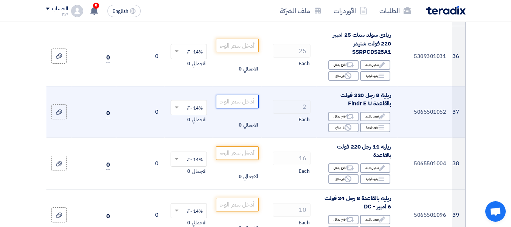
click at [235, 101] on input "number" at bounding box center [237, 102] width 42 height 14
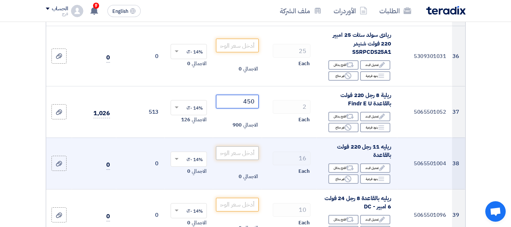
type input "450"
click at [230, 152] on input "number" at bounding box center [237, 153] width 42 height 14
click at [234, 147] on input "number" at bounding box center [237, 153] width 42 height 14
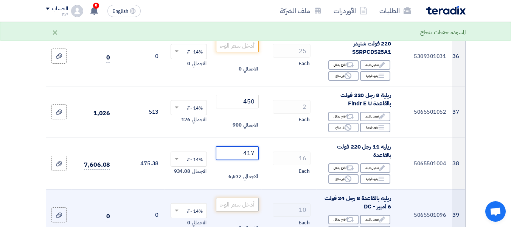
type input "417"
click at [240, 202] on input "number" at bounding box center [237, 204] width 42 height 14
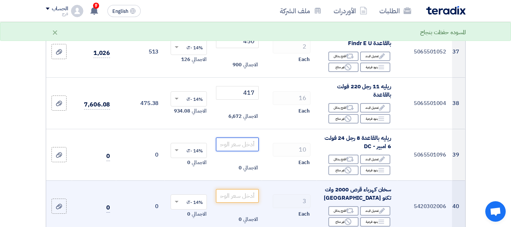
scroll to position [1967, 0]
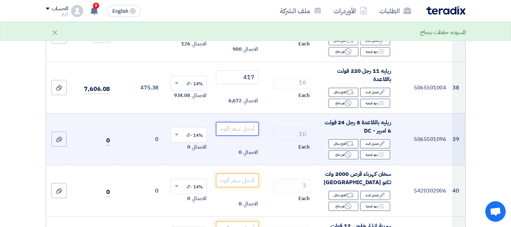
click at [236, 127] on input "number" at bounding box center [237, 129] width 42 height 14
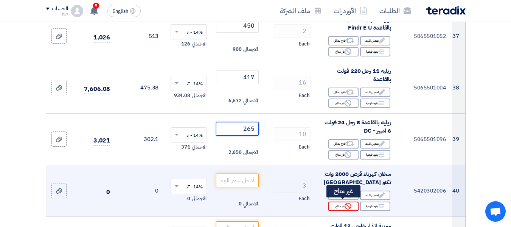
type input "265"
click at [338, 203] on div "Reject غير متاح" at bounding box center [343, 205] width 30 height 9
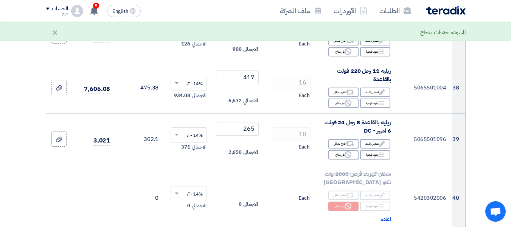
scroll to position [2042, 0]
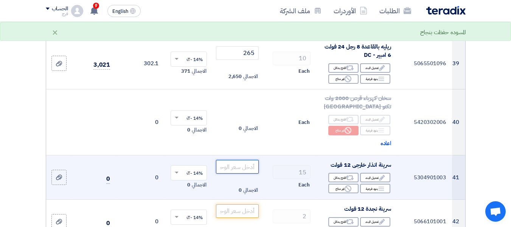
click at [238, 166] on input "number" at bounding box center [237, 167] width 42 height 14
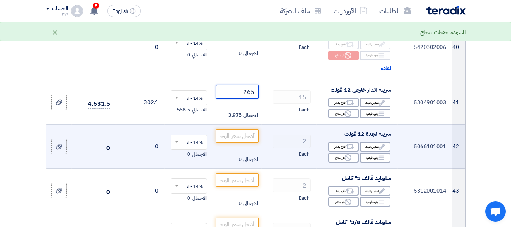
scroll to position [2118, 0]
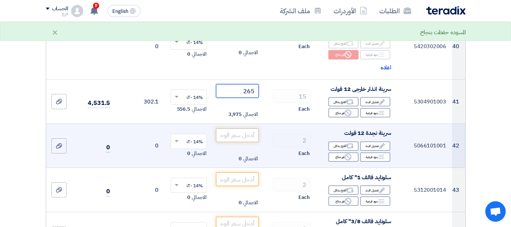
type input "265"
click at [237, 135] on input "number" at bounding box center [237, 135] width 42 height 14
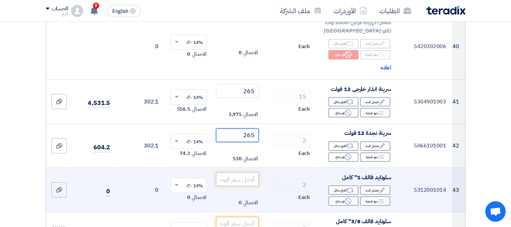
type input "265"
click at [238, 178] on input "number" at bounding box center [237, 179] width 42 height 14
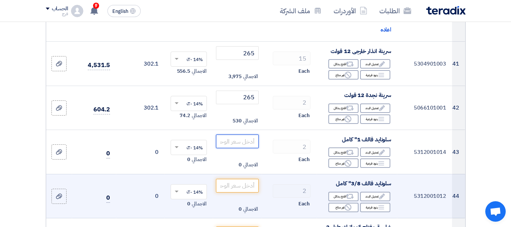
scroll to position [2194, 0]
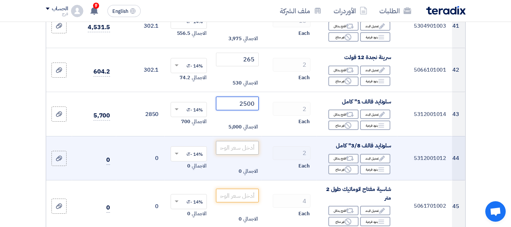
type input "2500"
click at [238, 144] on input "number" at bounding box center [237, 148] width 42 height 14
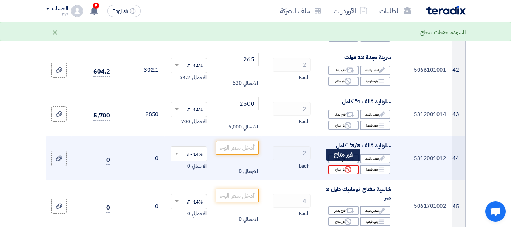
click at [340, 167] on div "Reject غير متاح" at bounding box center [343, 169] width 30 height 9
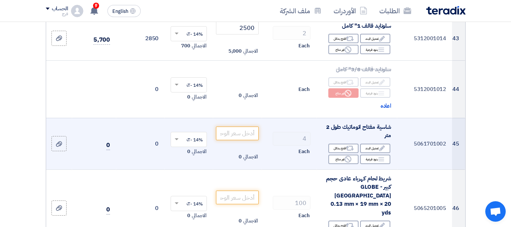
scroll to position [2231, 0]
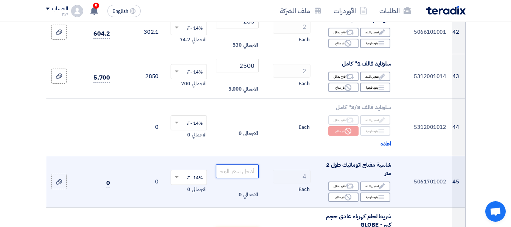
click at [246, 166] on input "number" at bounding box center [237, 171] width 42 height 14
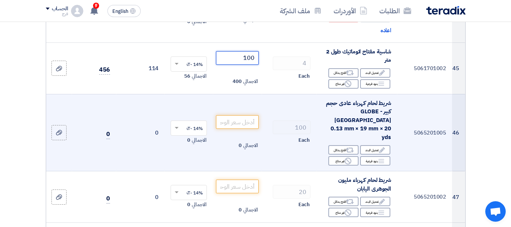
scroll to position [2345, 0]
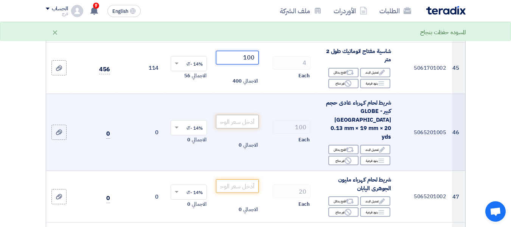
type input "100"
click at [244, 115] on input "number" at bounding box center [237, 122] width 42 height 14
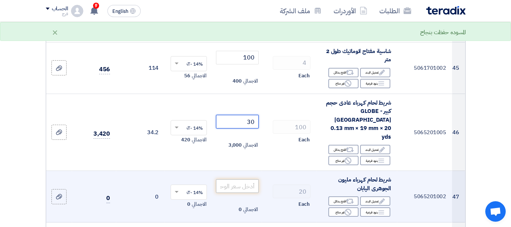
type input "30"
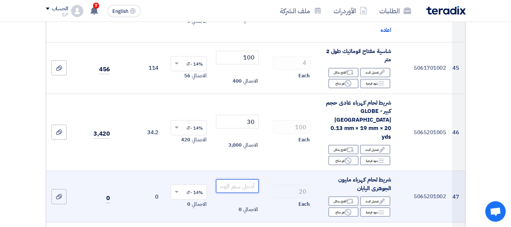
click at [241, 179] on input "number" at bounding box center [237, 186] width 42 height 14
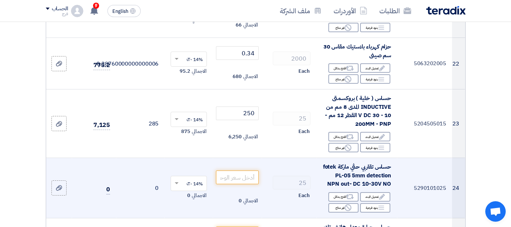
scroll to position [1135, 0]
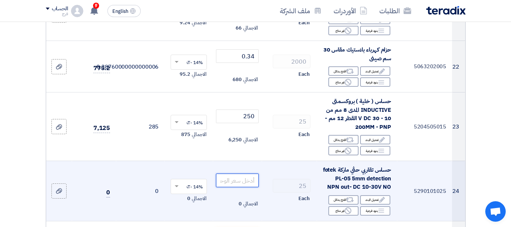
click at [232, 187] on input "number" at bounding box center [237, 180] width 42 height 14
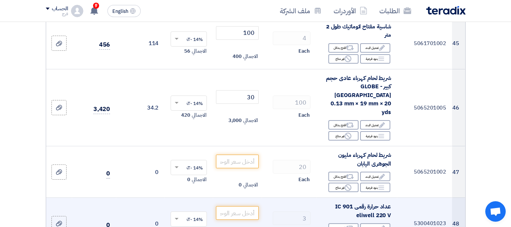
scroll to position [2383, 0]
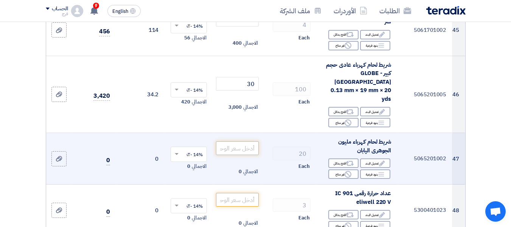
type input "1150"
click at [247, 141] on input "number" at bounding box center [237, 148] width 42 height 14
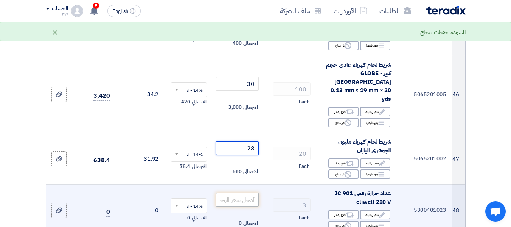
type input "28"
click at [242, 193] on input "number" at bounding box center [237, 200] width 42 height 14
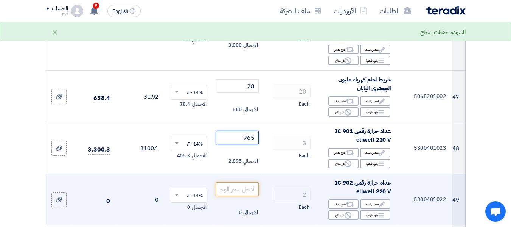
scroll to position [2458, 0]
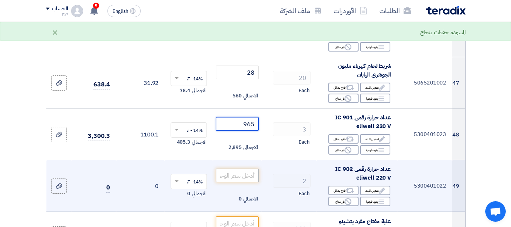
type input "965"
click at [253, 168] on input "number" at bounding box center [237, 175] width 42 height 14
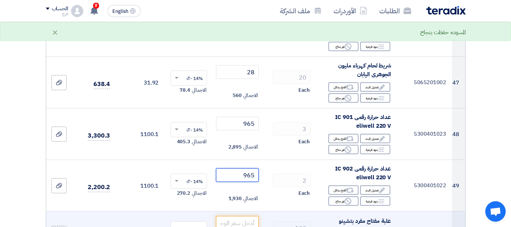
scroll to position [2534, 0]
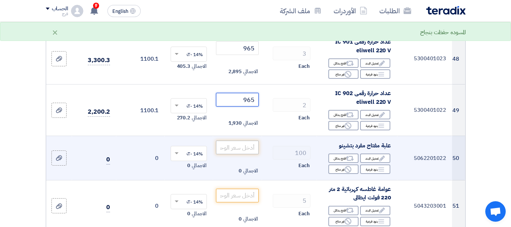
type input "965"
click at [246, 140] on input "number" at bounding box center [237, 147] width 42 height 14
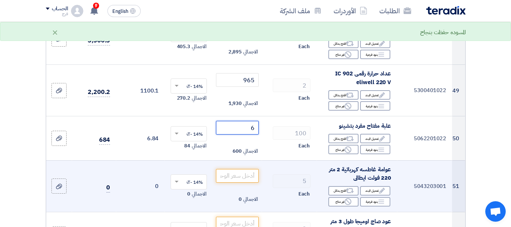
scroll to position [2610, 0]
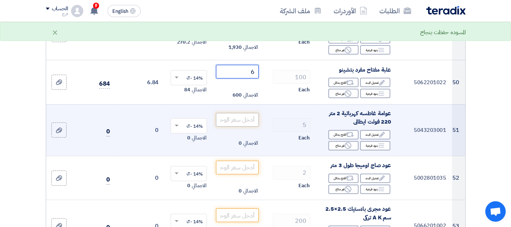
type input "6"
click at [237, 113] on input "number" at bounding box center [237, 120] width 42 height 14
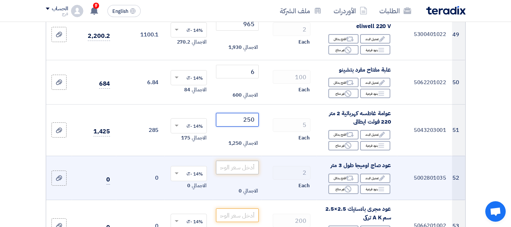
type input "250"
click at [246, 160] on input "number" at bounding box center [237, 167] width 42 height 14
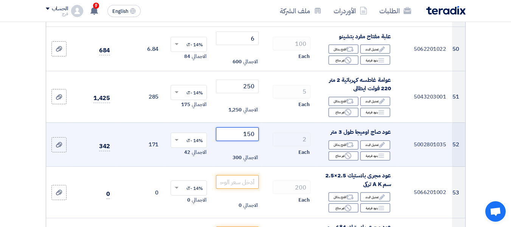
scroll to position [2647, 0]
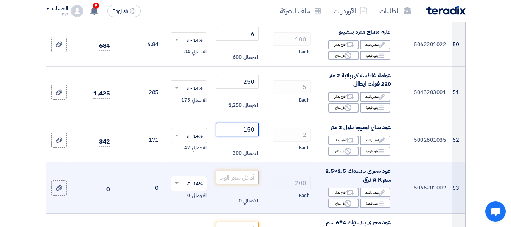
type input "150"
click at [239, 170] on input "number" at bounding box center [237, 177] width 42 height 14
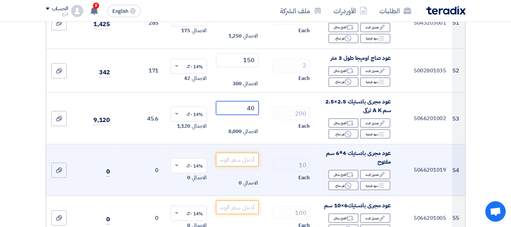
scroll to position [2723, 0]
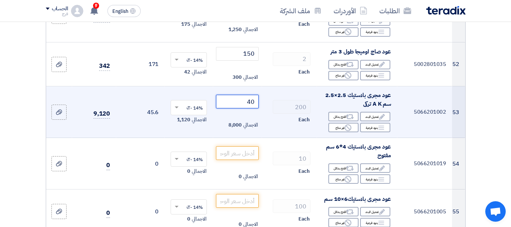
click at [252, 95] on input "40" at bounding box center [237, 102] width 42 height 14
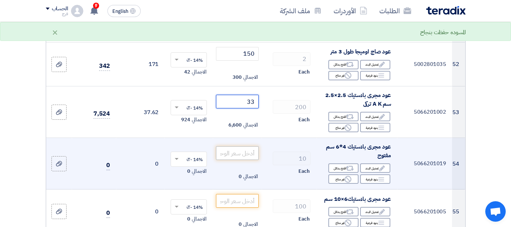
type input "33"
click at [241, 146] on input "number" at bounding box center [237, 153] width 42 height 14
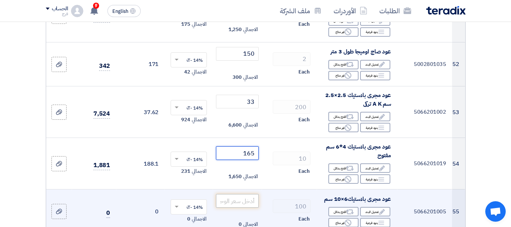
type input "165"
click at [242, 194] on input "number" at bounding box center [237, 201] width 42 height 14
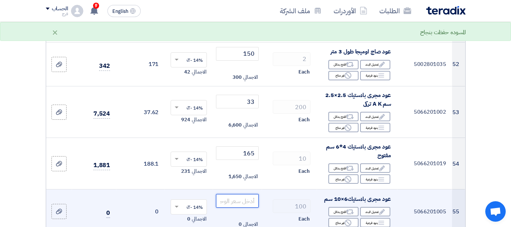
scroll to position [2761, 0]
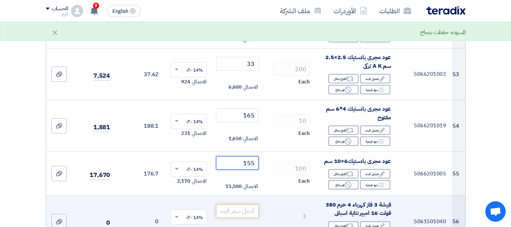
type input "155"
click at [240, 204] on input "number" at bounding box center [237, 211] width 42 height 14
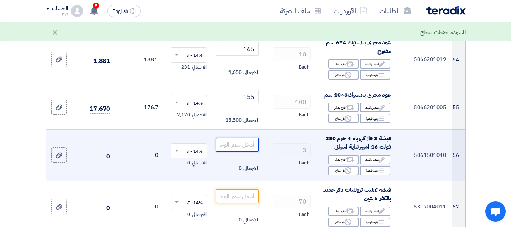
scroll to position [2837, 0]
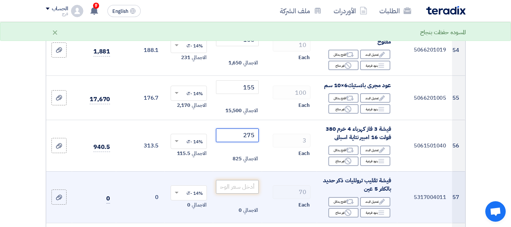
type input "275"
click at [243, 180] on input "number" at bounding box center [237, 187] width 42 height 14
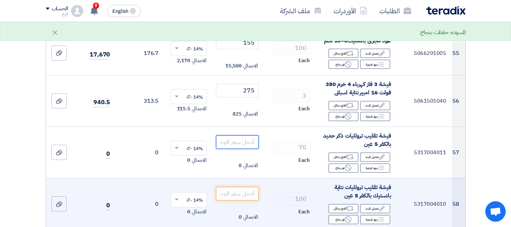
scroll to position [2912, 0]
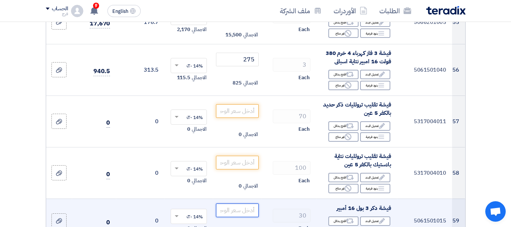
click at [244, 203] on input "number" at bounding box center [237, 210] width 42 height 14
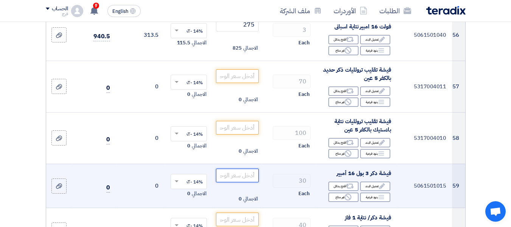
scroll to position [2950, 0]
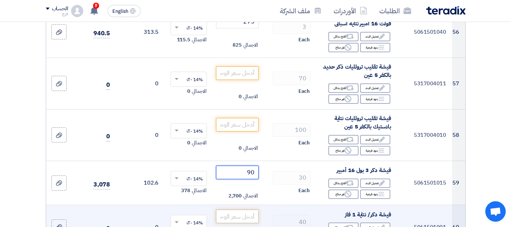
type input "90"
click at [241, 209] on input "number" at bounding box center [237, 216] width 42 height 14
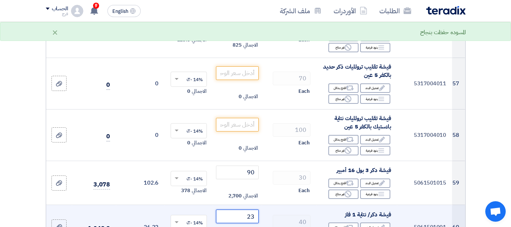
type input "2"
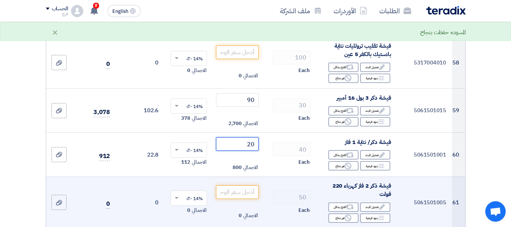
scroll to position [3026, 0]
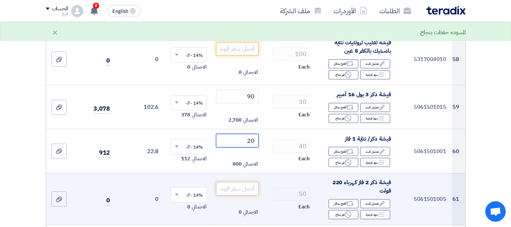
type input "20"
click at [241, 182] on input "number" at bounding box center [237, 189] width 42 height 14
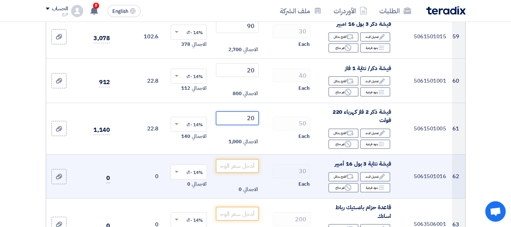
scroll to position [3101, 0]
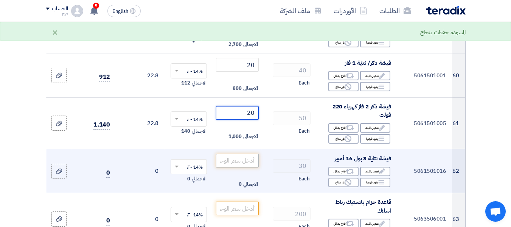
type input "20"
click at [239, 154] on input "number" at bounding box center [237, 161] width 42 height 14
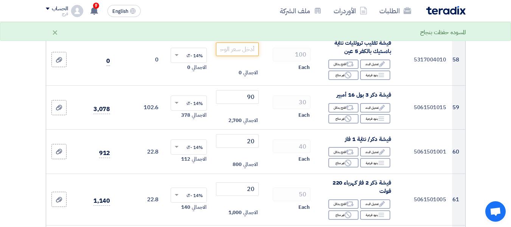
scroll to position [3026, 0]
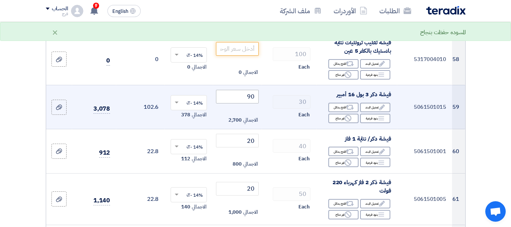
type input "130"
click at [247, 90] on input "90" at bounding box center [237, 97] width 42 height 14
click at [251, 90] on input "90" at bounding box center [237, 97] width 42 height 14
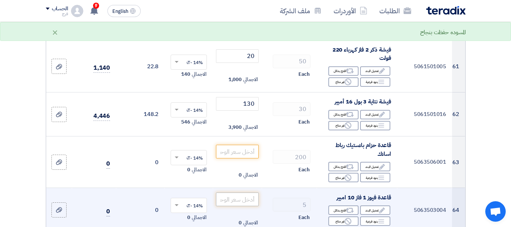
scroll to position [3177, 0]
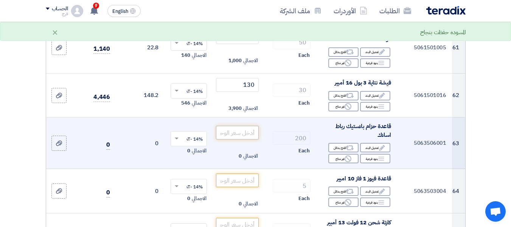
type input "88"
click at [241, 126] on input "number" at bounding box center [237, 133] width 42 height 14
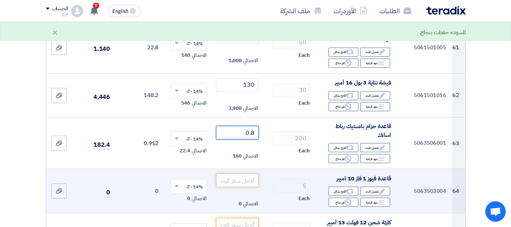
type input "0.8"
click at [234, 173] on input "number" at bounding box center [237, 180] width 42 height 14
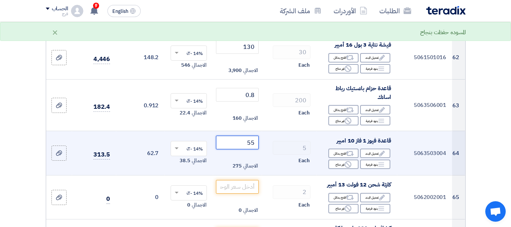
scroll to position [3253, 0]
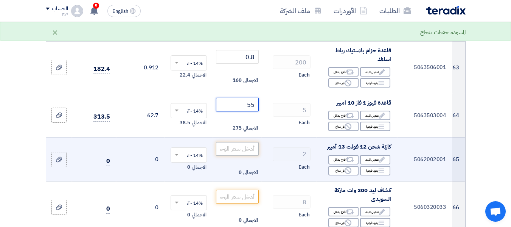
type input "55"
click at [242, 142] on input "number" at bounding box center [237, 149] width 42 height 14
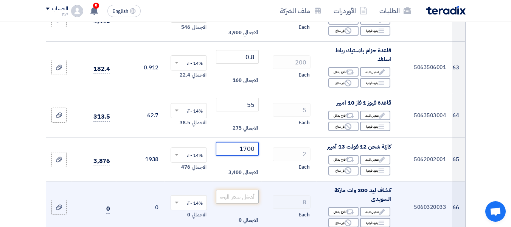
type input "1700"
click at [239, 189] on input "number" at bounding box center [237, 196] width 42 height 14
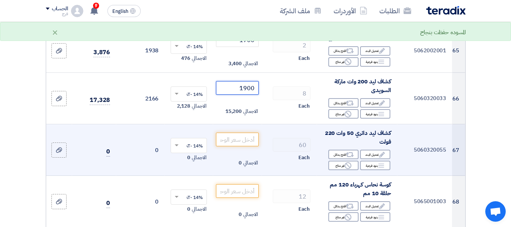
scroll to position [3366, 0]
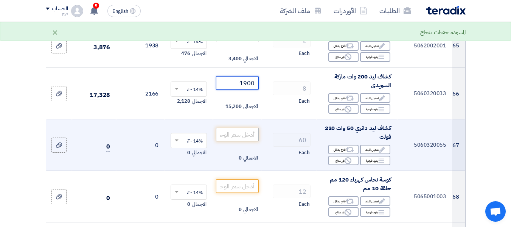
type input "1900"
click at [242, 127] on input "number" at bounding box center [237, 134] width 42 height 14
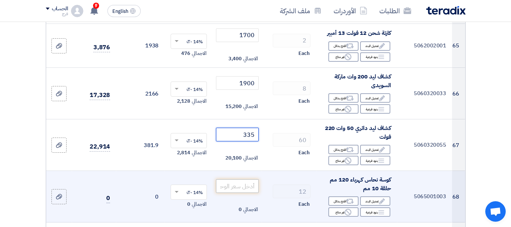
type input "335"
click at [239, 179] on input "number" at bounding box center [237, 186] width 42 height 14
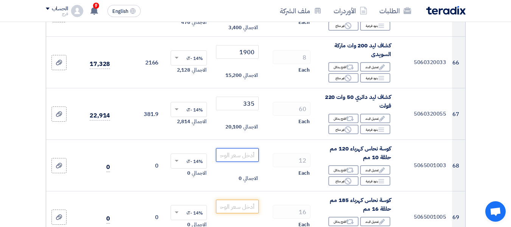
scroll to position [3480, 0]
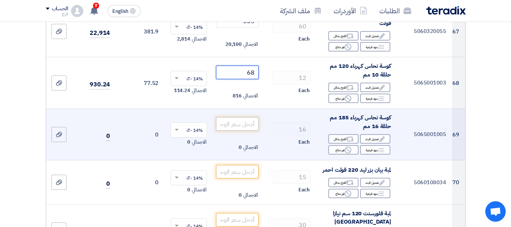
type input "68"
click at [234, 117] on input "number" at bounding box center [237, 124] width 42 height 14
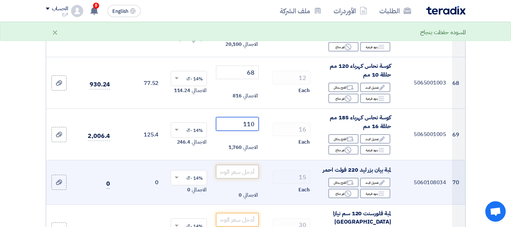
type input "110"
click at [233, 165] on input "number" at bounding box center [237, 172] width 42 height 14
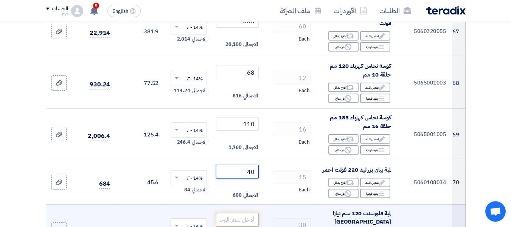
type input "40"
click at [245, 213] on input "number" at bounding box center [237, 220] width 42 height 14
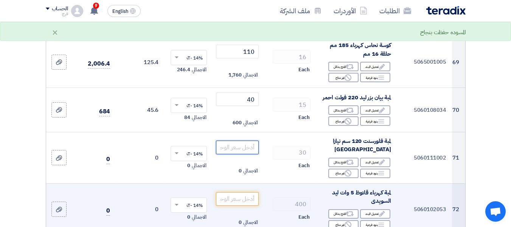
scroll to position [3555, 0]
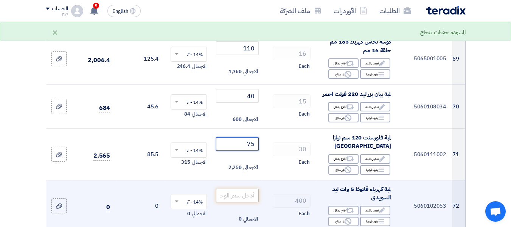
type input "75"
click at [246, 188] on input "number" at bounding box center [237, 195] width 42 height 14
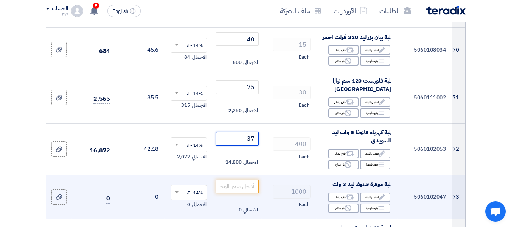
scroll to position [3631, 0]
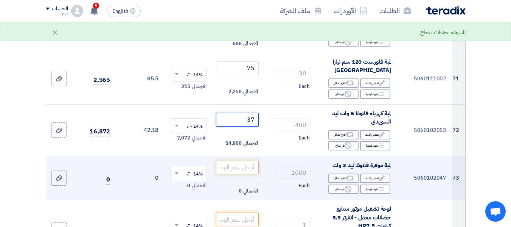
type input "37"
click at [234, 160] on input "number" at bounding box center [237, 167] width 42 height 14
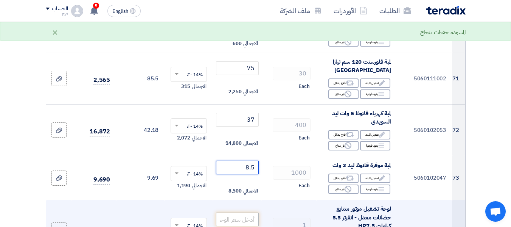
type input "8.5"
click at [239, 212] on input "number" at bounding box center [237, 219] width 42 height 14
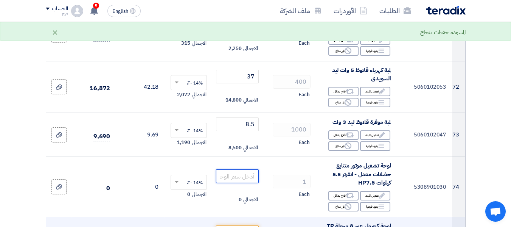
scroll to position [3706, 0]
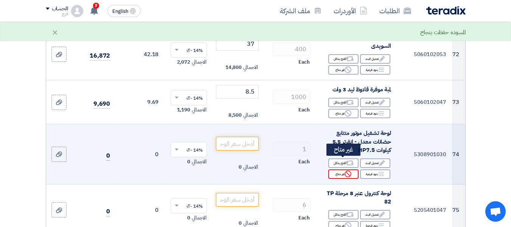
click at [336, 169] on div "Reject غير متاح" at bounding box center [343, 173] width 30 height 9
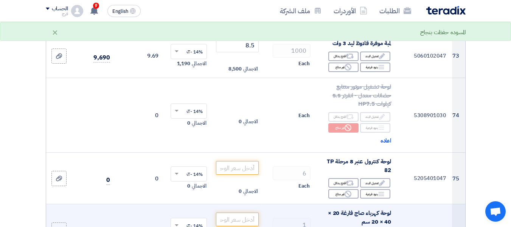
scroll to position [3782, 0]
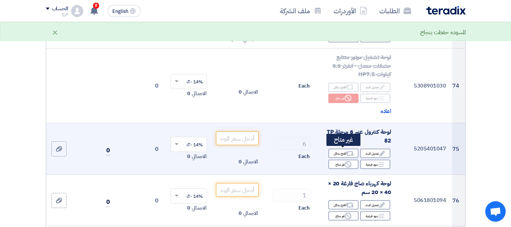
drag, startPoint x: 336, startPoint y: 155, endPoint x: 333, endPoint y: 158, distance: 4.0
click at [336, 159] on div "Reject غير متاح" at bounding box center [343, 163] width 30 height 9
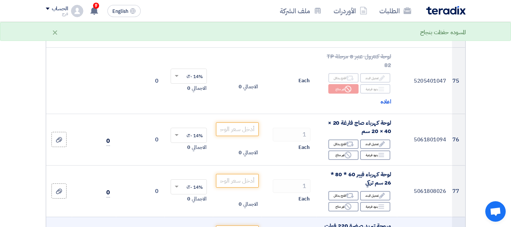
scroll to position [3858, 0]
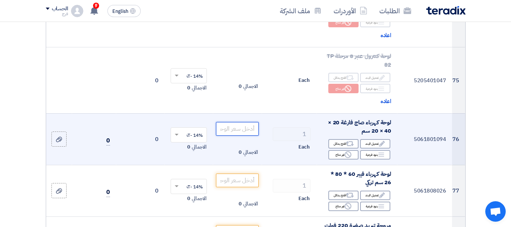
click at [234, 122] on input "number" at bounding box center [237, 129] width 42 height 14
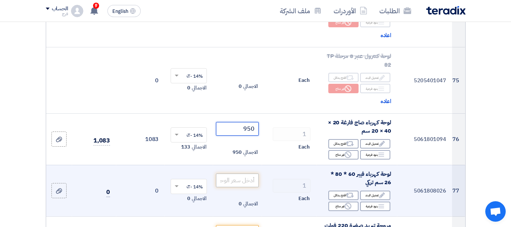
type input "950"
click at [234, 173] on input "number" at bounding box center [237, 180] width 42 height 14
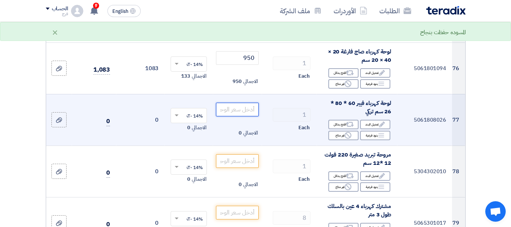
scroll to position [3933, 0]
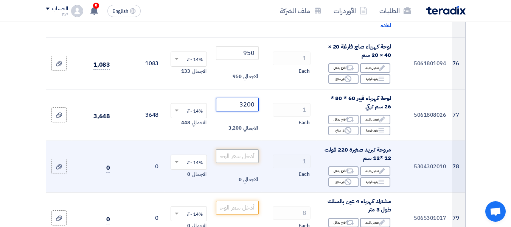
type input "3200"
click at [241, 149] on input "number" at bounding box center [237, 156] width 42 height 14
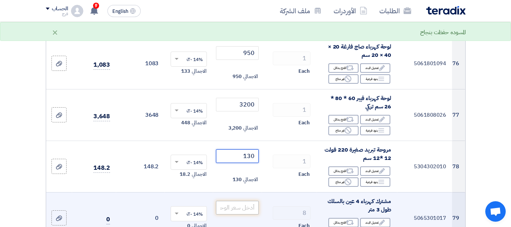
type input "130"
click at [240, 200] on input "number" at bounding box center [237, 207] width 42 height 14
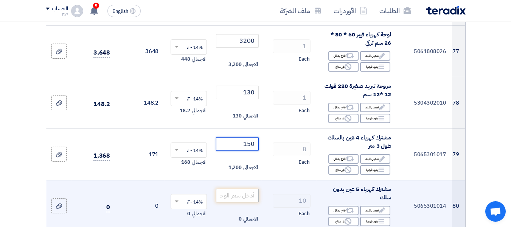
scroll to position [4009, 0]
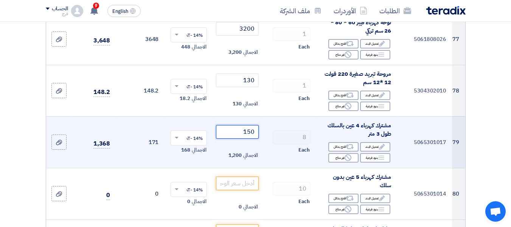
click at [248, 125] on input "150" at bounding box center [237, 132] width 42 height 14
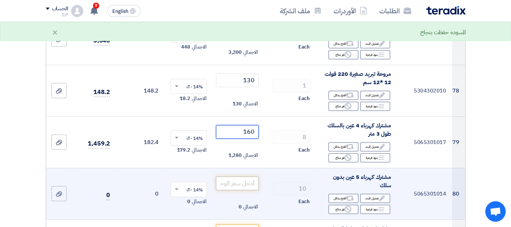
type input "160"
click at [240, 176] on input "number" at bounding box center [237, 183] width 42 height 14
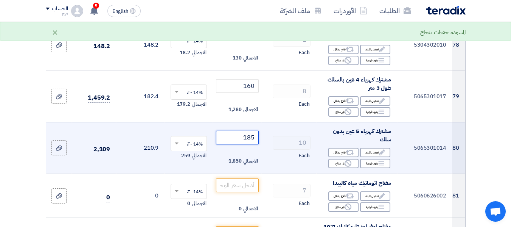
scroll to position [4085, 0]
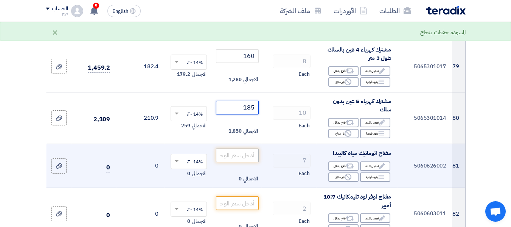
type input "185"
click at [239, 148] on input "number" at bounding box center [237, 155] width 42 height 14
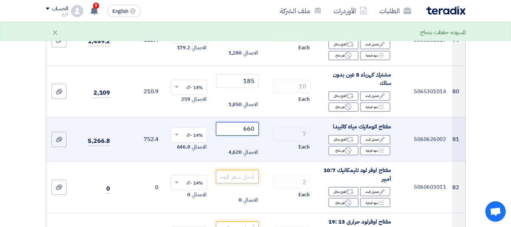
scroll to position [4123, 0]
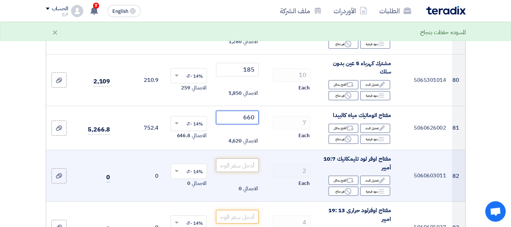
type input "660"
click at [240, 158] on input "number" at bounding box center [237, 165] width 42 height 14
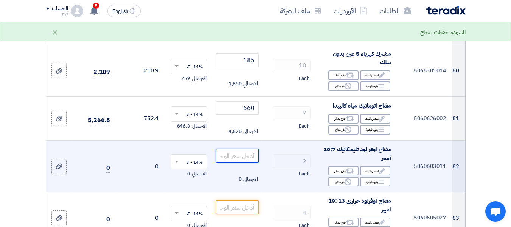
scroll to position [4160, 0]
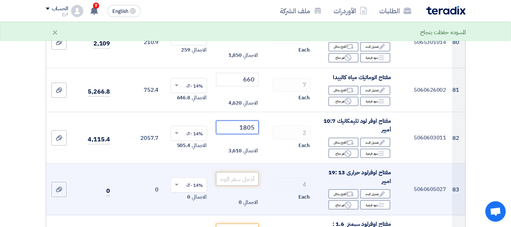
type input "1805"
click at [239, 172] on input "number" at bounding box center [237, 179] width 42 height 14
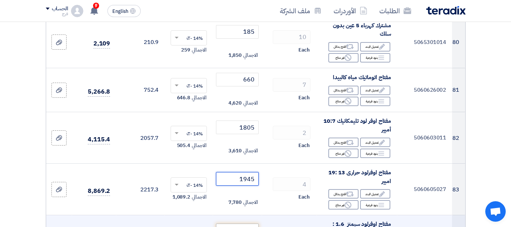
type input "1945"
click at [247, 220] on input "number" at bounding box center [237, 230] width 42 height 14
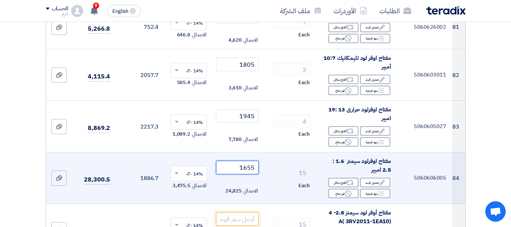
scroll to position [4236, 0]
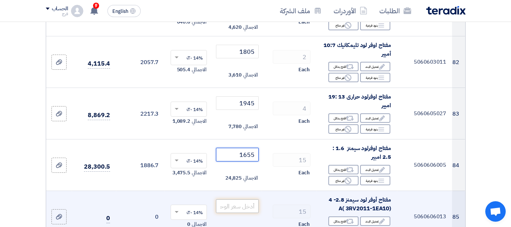
type input "1655"
click at [237, 199] on input "number" at bounding box center [237, 206] width 42 height 14
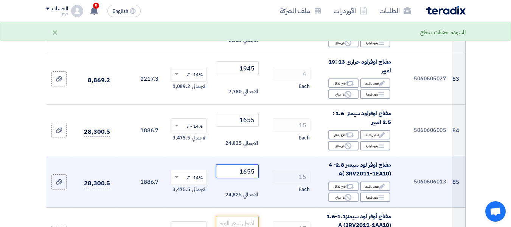
scroll to position [4312, 0]
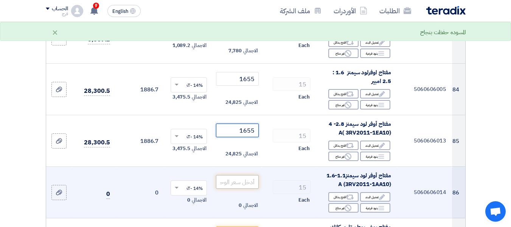
type input "1655"
click at [242, 175] on input "number" at bounding box center [237, 182] width 42 height 14
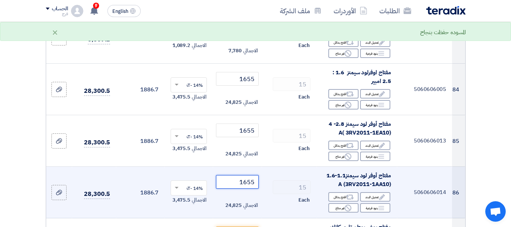
scroll to position [4349, 0]
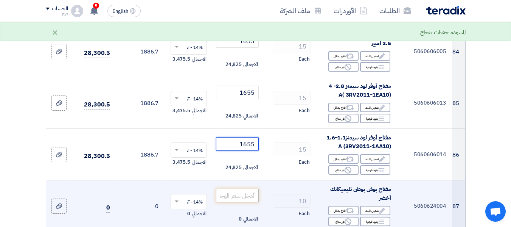
type input "1655"
click at [241, 188] on input "number" at bounding box center [237, 195] width 42 height 14
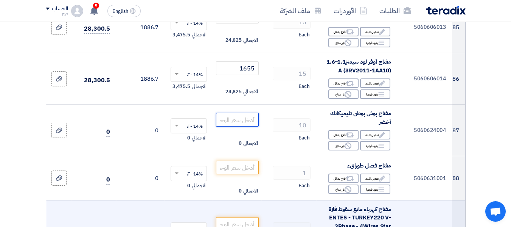
scroll to position [4463, 0]
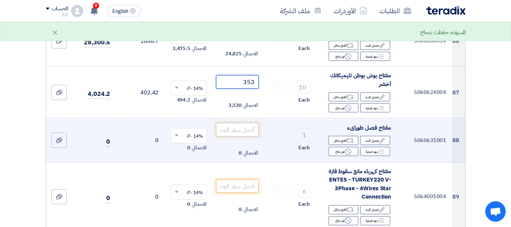
type input "353"
click at [242, 123] on input "number" at bounding box center [237, 130] width 42 height 14
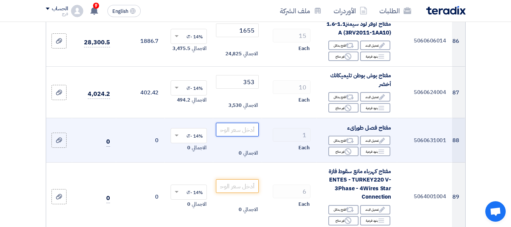
click at [244, 123] on input "number" at bounding box center [237, 130] width 42 height 14
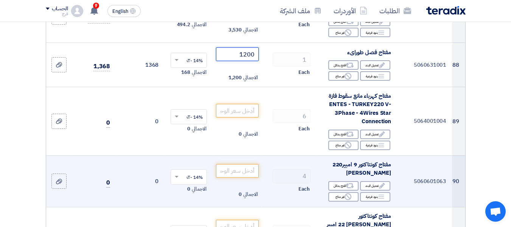
scroll to position [4539, 0]
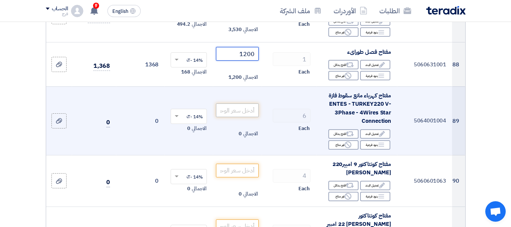
type input "1200"
click at [238, 103] on input "number" at bounding box center [237, 110] width 42 height 14
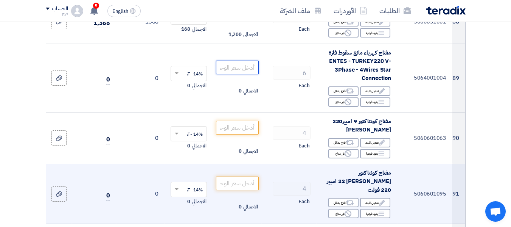
scroll to position [4614, 0]
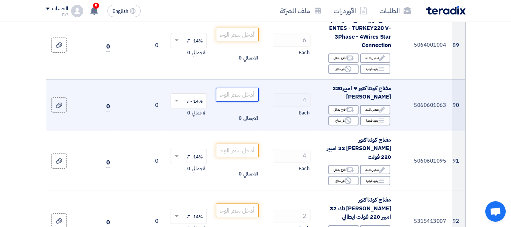
click at [239, 88] on input "number" at bounding box center [237, 95] width 42 height 14
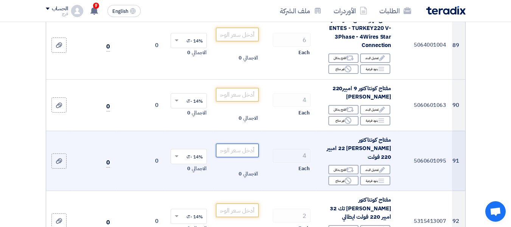
click at [238, 143] on input "number" at bounding box center [237, 150] width 42 height 14
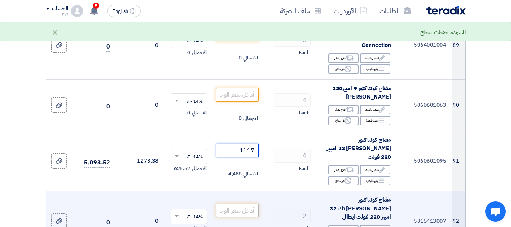
type input "1117"
click at [244, 203] on input "number" at bounding box center [237, 210] width 42 height 14
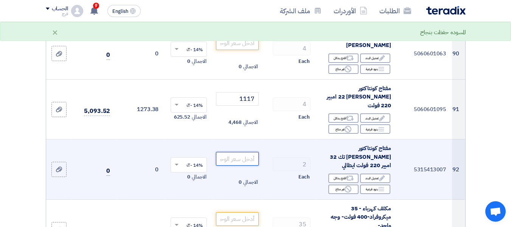
scroll to position [4690, 0]
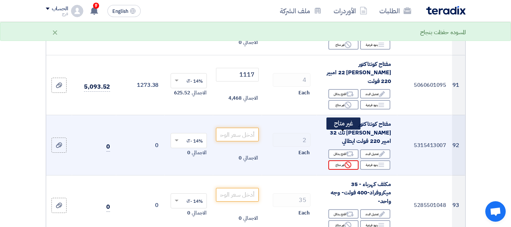
click at [336, 160] on div "Reject غير متاح" at bounding box center [343, 164] width 30 height 9
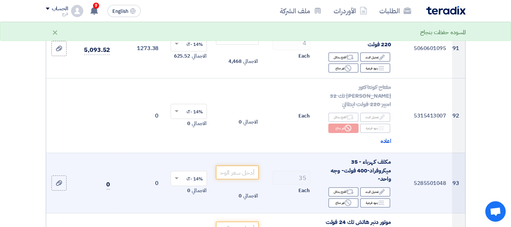
scroll to position [4728, 0]
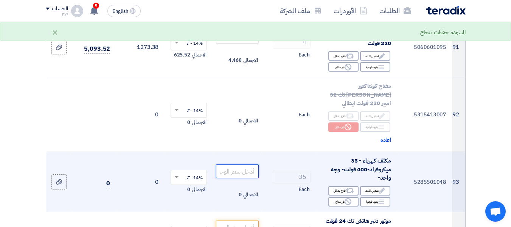
click at [239, 164] on input "number" at bounding box center [237, 171] width 42 height 14
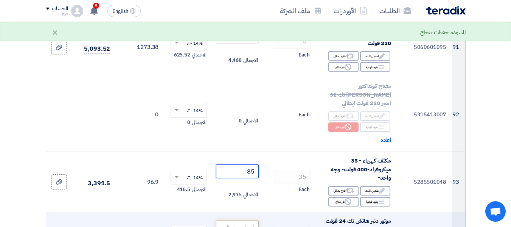
type input "85"
click at [237, 220] on input "number" at bounding box center [237, 227] width 42 height 14
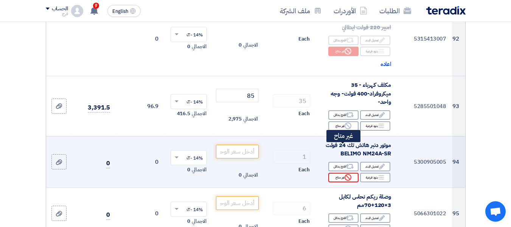
click at [337, 172] on div "Reject غير متاح" at bounding box center [343, 176] width 30 height 9
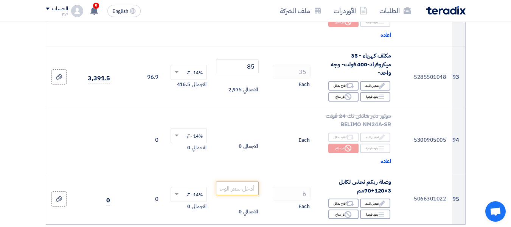
scroll to position [4879, 0]
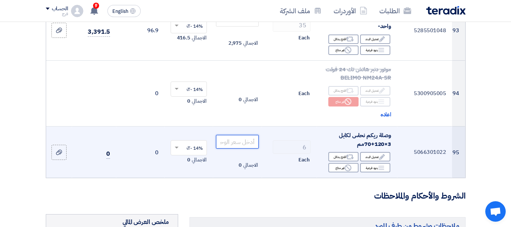
click at [236, 135] on input "number" at bounding box center [237, 142] width 42 height 14
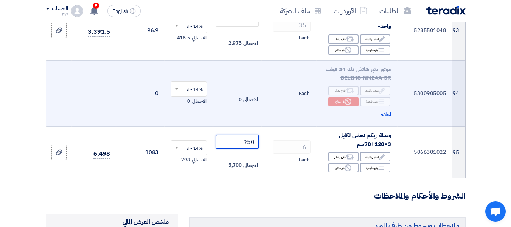
type input "950"
click at [219, 85] on td "الاجمالي 0" at bounding box center [237, 93] width 48 height 66
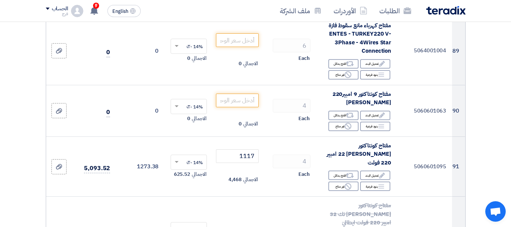
scroll to position [4576, 0]
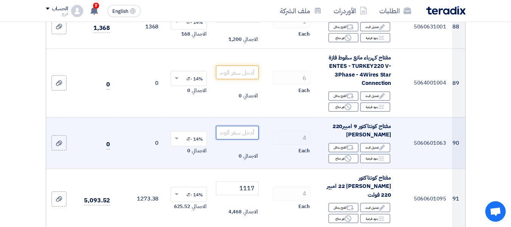
click at [243, 126] on input "number" at bounding box center [237, 133] width 42 height 14
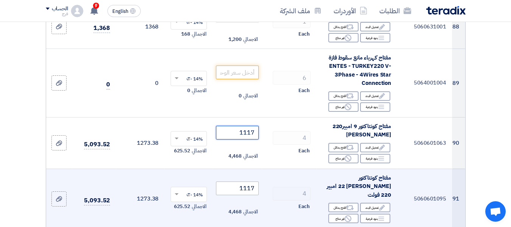
type input "1117"
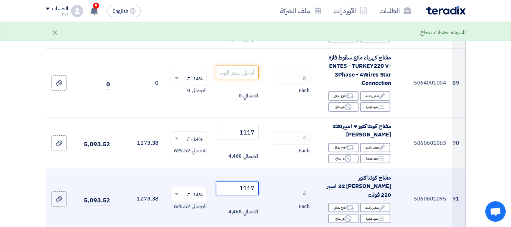
click at [248, 181] on input "1117" at bounding box center [237, 188] width 42 height 14
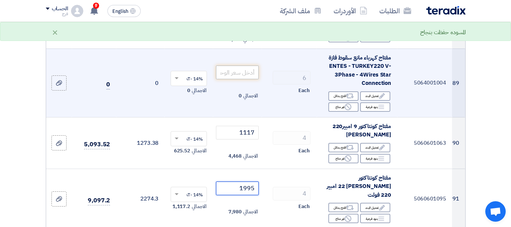
type input "1995"
click at [238, 65] on input "number" at bounding box center [237, 72] width 42 height 14
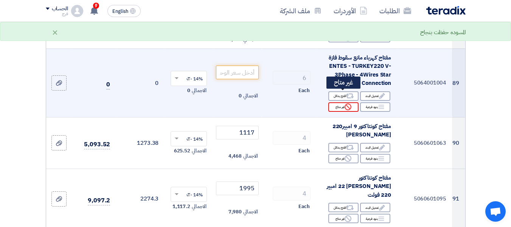
click at [339, 102] on div "Reject غير متاح" at bounding box center [343, 106] width 30 height 9
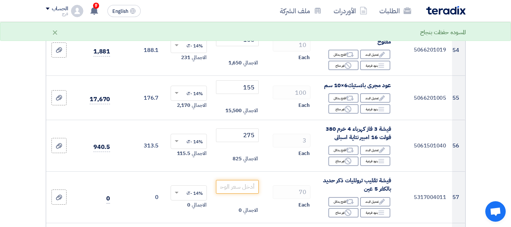
scroll to position [2950, 0]
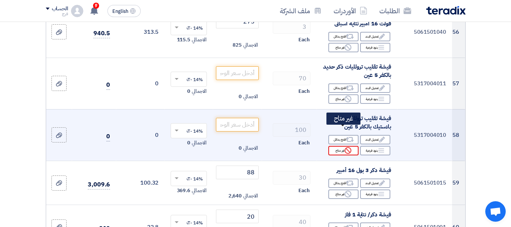
click at [340, 146] on div "Reject غير متاح" at bounding box center [343, 150] width 30 height 9
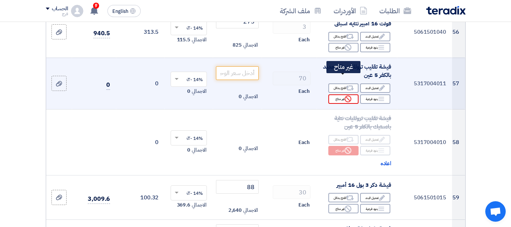
click at [340, 94] on div "Reject غير متاح" at bounding box center [343, 98] width 30 height 9
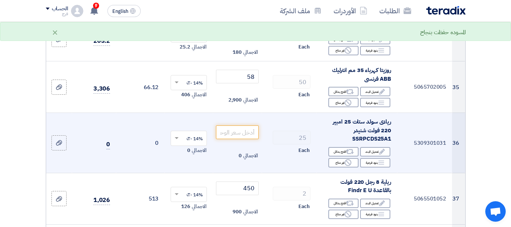
scroll to position [1815, 0]
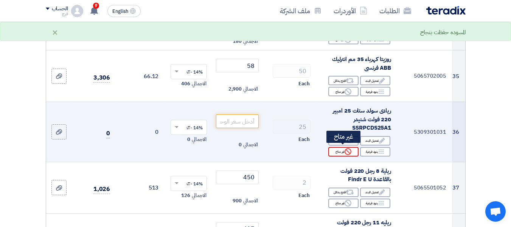
click at [336, 150] on div "Reject غير متاح" at bounding box center [343, 151] width 30 height 9
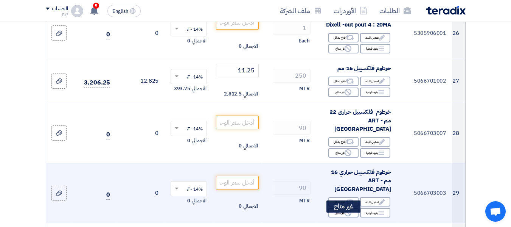
scroll to position [1437, 0]
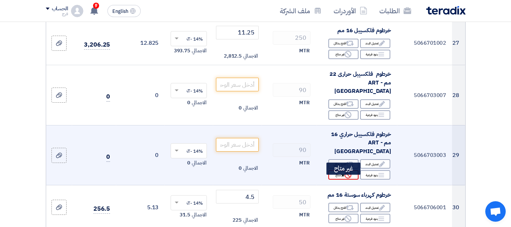
click at [338, 179] on div "Reject غير متاح" at bounding box center [343, 174] width 30 height 9
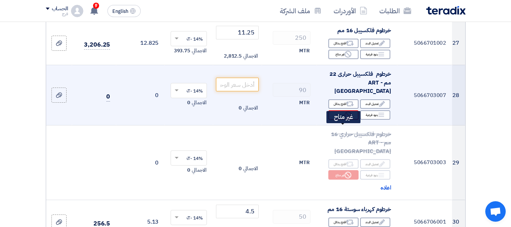
click at [336, 120] on div "Reject غير متاح" at bounding box center [343, 114] width 30 height 9
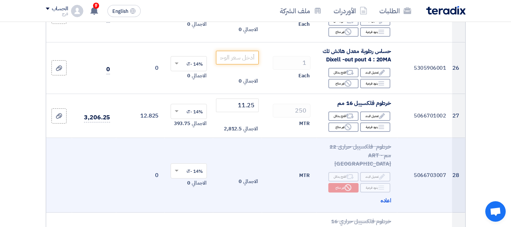
scroll to position [1362, 0]
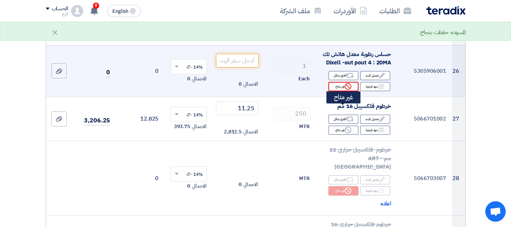
click at [340, 91] on div "Reject غير متاح" at bounding box center [343, 86] width 30 height 9
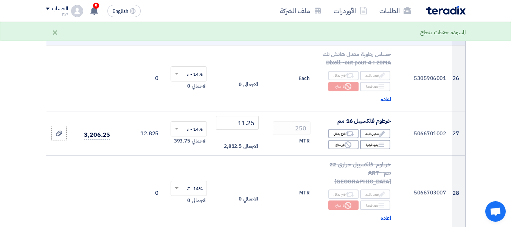
scroll to position [1248, 0]
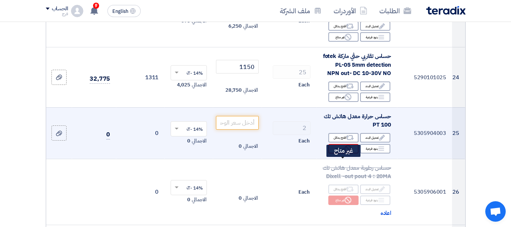
click at [338, 153] on div "Reject غير متاح" at bounding box center [343, 148] width 30 height 9
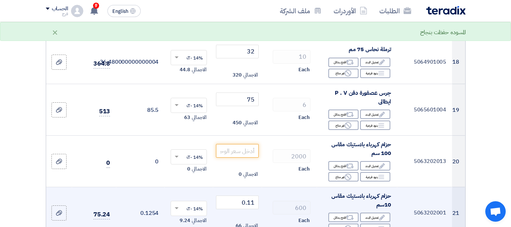
scroll to position [983, 0]
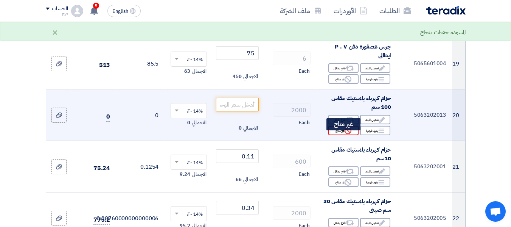
click at [335, 135] on div "Reject غير متاح" at bounding box center [343, 130] width 30 height 9
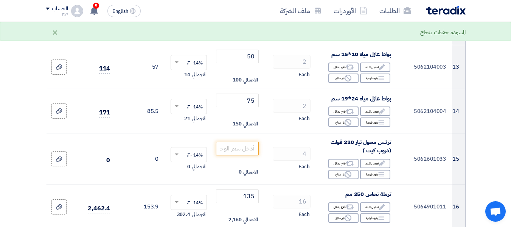
scroll to position [681, 0]
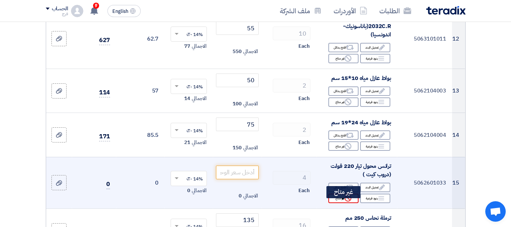
click at [340, 203] on div "Reject غير متاح" at bounding box center [343, 197] width 30 height 9
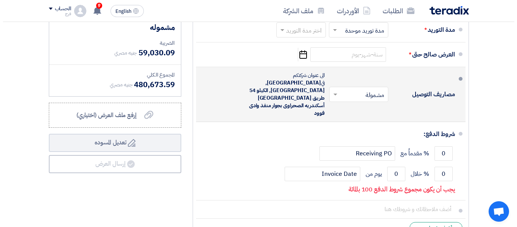
scroll to position [5219, 0]
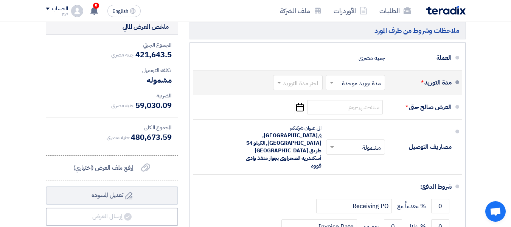
click at [278, 79] on span at bounding box center [277, 83] width 9 height 8
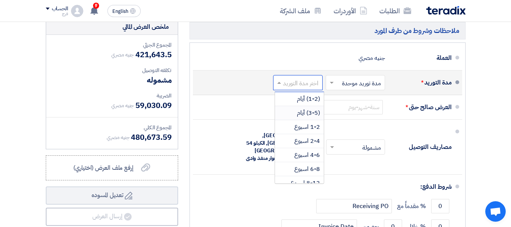
click at [306, 108] on span "(3-5) أيام" at bounding box center [308, 112] width 23 height 9
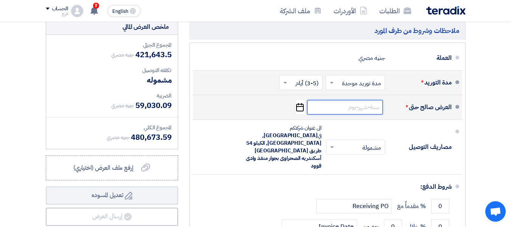
click at [344, 100] on input at bounding box center [345, 107] width 76 height 14
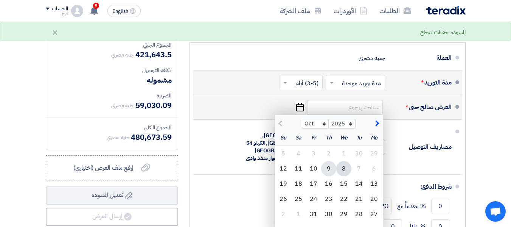
click at [328, 161] on div "9" at bounding box center [328, 168] width 15 height 15
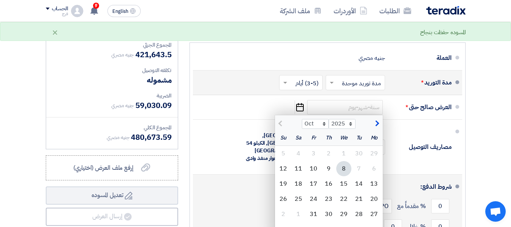
type input "[DATE]"
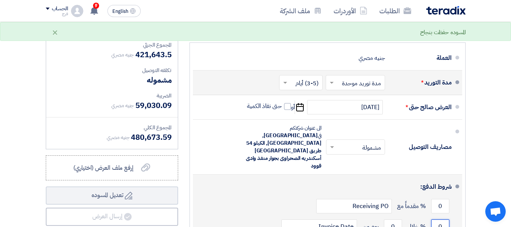
click at [439, 219] on input "0" at bounding box center [440, 226] width 18 height 14
type input "100"
click at [391, 219] on input "0" at bounding box center [393, 226] width 18 height 14
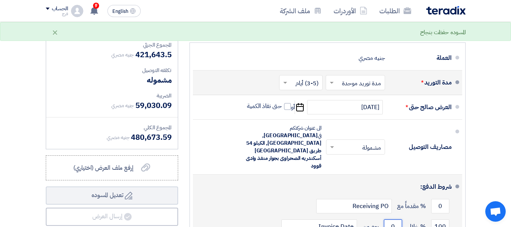
click at [391, 219] on input "0" at bounding box center [393, 226] width 18 height 14
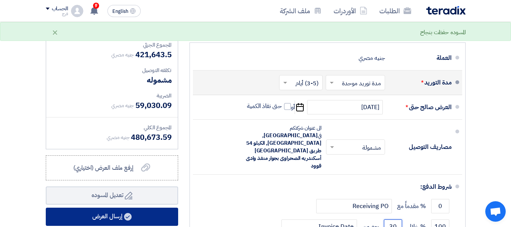
type input "30"
click at [106, 207] on button "إرسال العرض" at bounding box center [112, 216] width 132 height 18
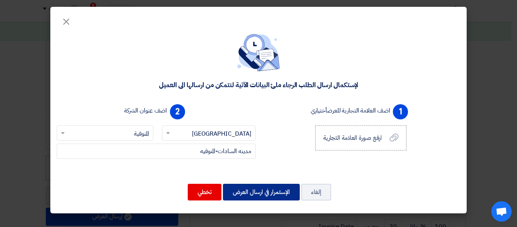
click at [264, 192] on button "الإستمرار في ارسال العرض" at bounding box center [261, 191] width 77 height 17
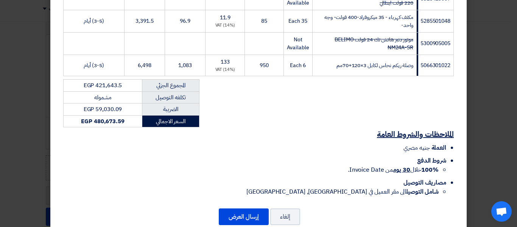
scroll to position [2163, 0]
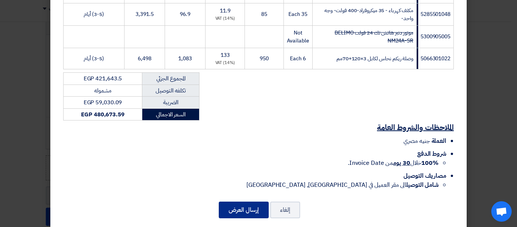
click at [240, 201] on button "إرسال العرض" at bounding box center [244, 209] width 50 height 17
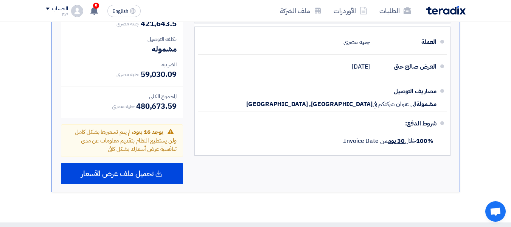
scroll to position [3174, 0]
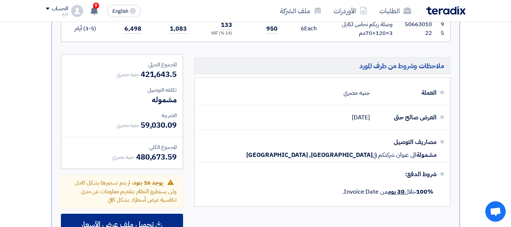
click at [160, 220] on icon at bounding box center [159, 224] width 8 height 8
